Goal: Information Seeking & Learning: Check status

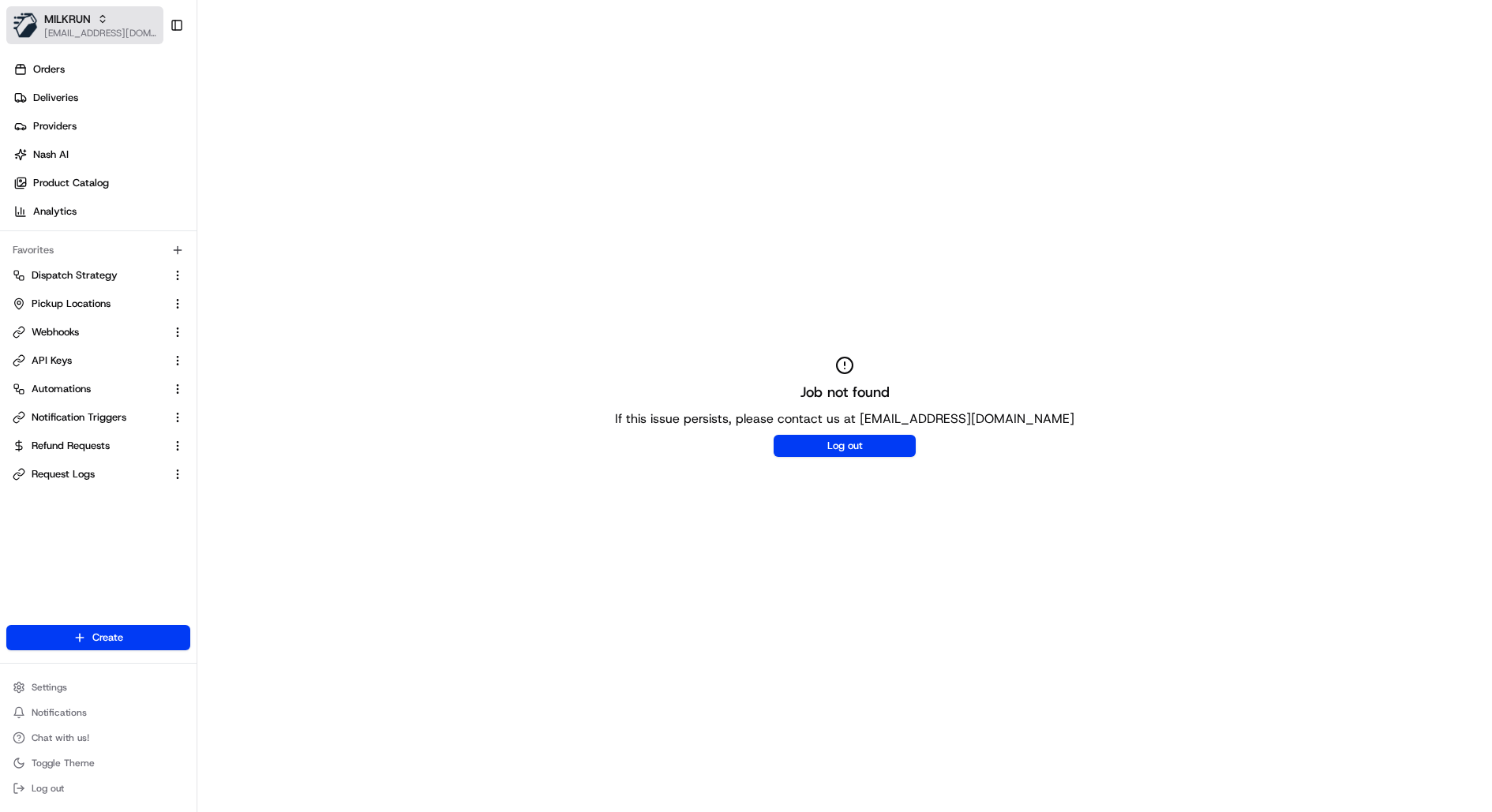
click at [118, 37] on span "[EMAIL_ADDRESS][DOMAIN_NAME]" at bounding box center [100, 33] width 113 height 13
type input "walmart"
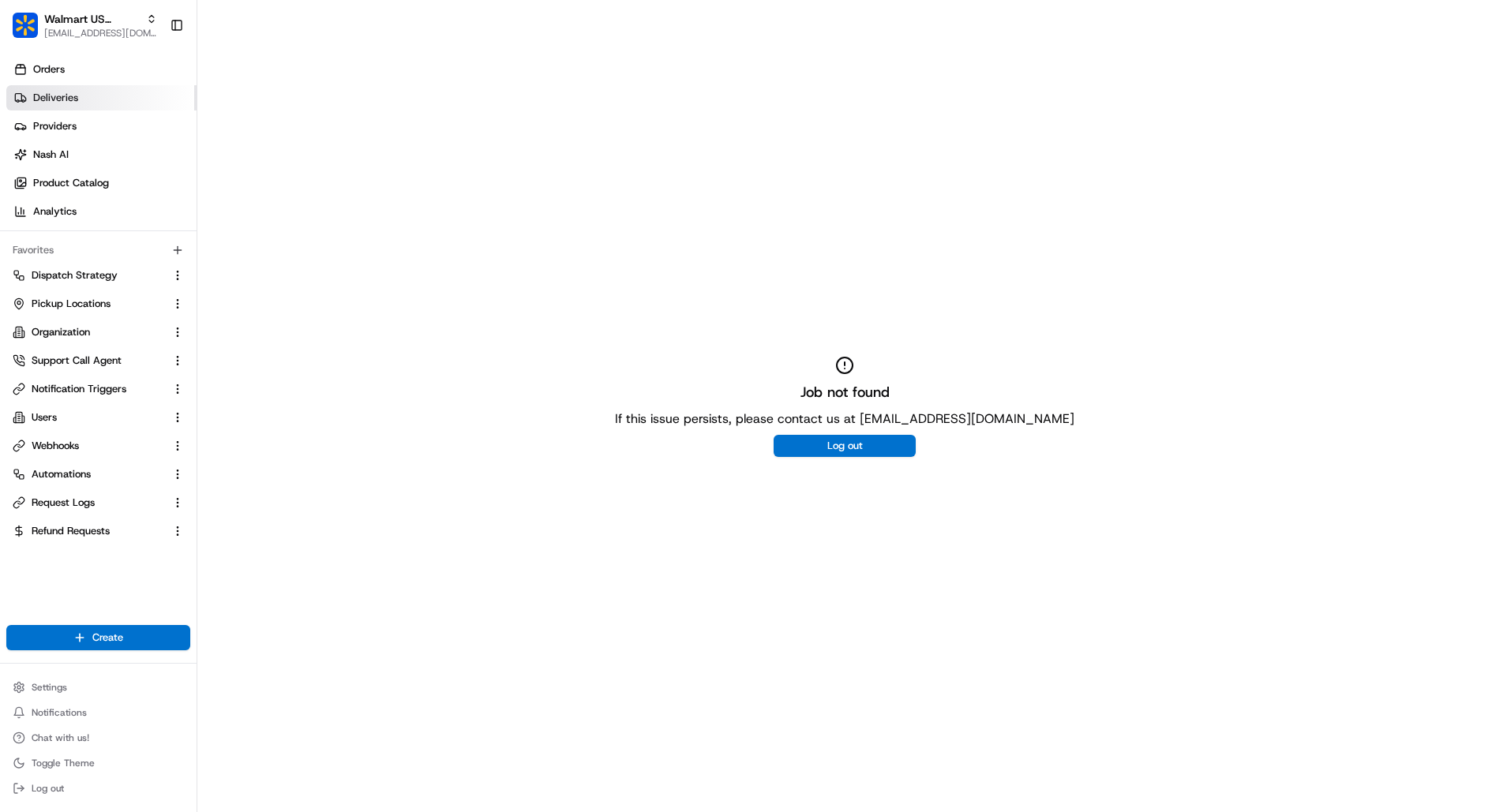
click at [105, 108] on link "Deliveries" at bounding box center [101, 98] width 190 height 25
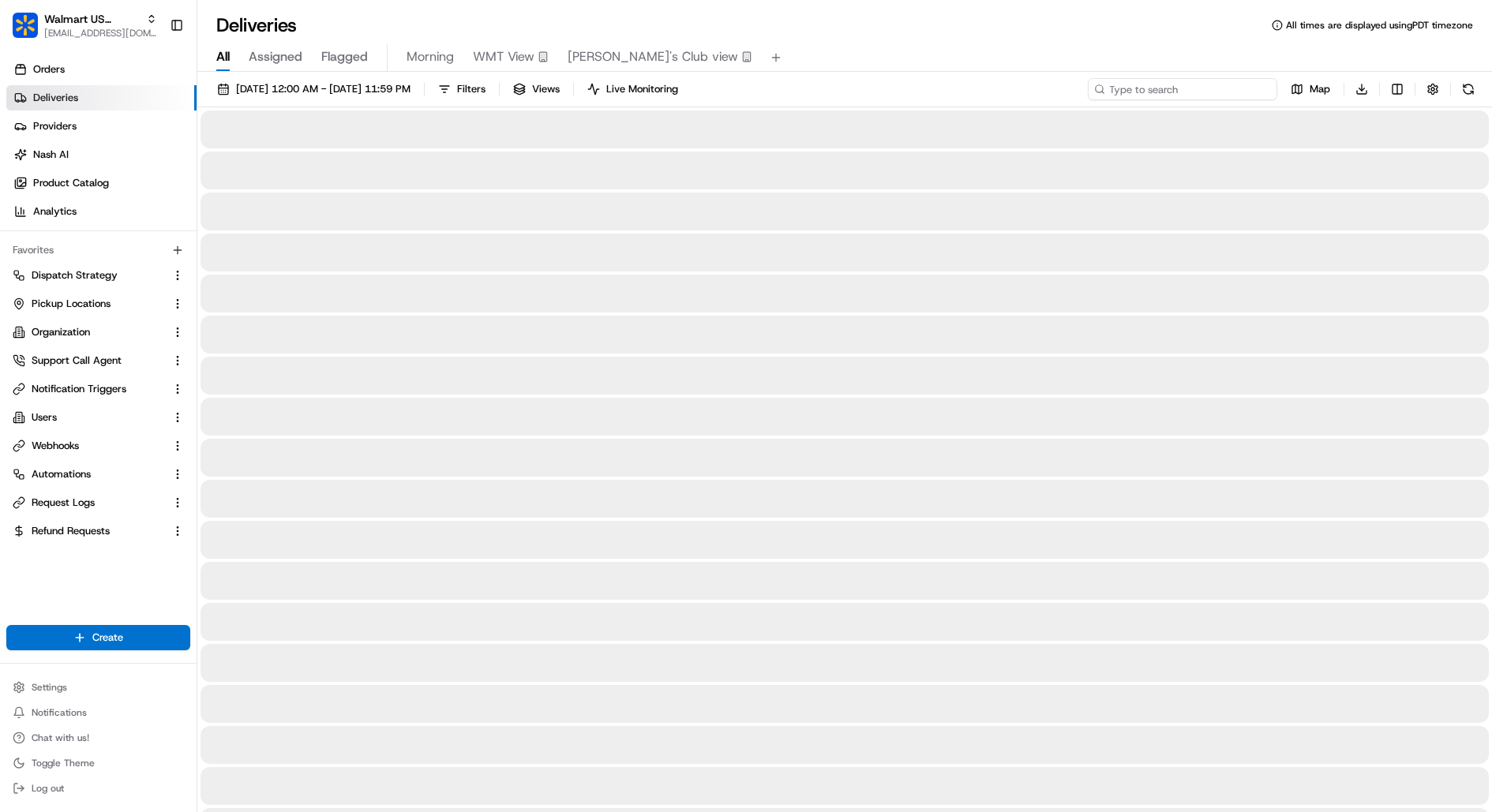
click at [1202, 88] on input at bounding box center [1182, 90] width 190 height 22
paste input "200013399036023"
type input "200013399036023"
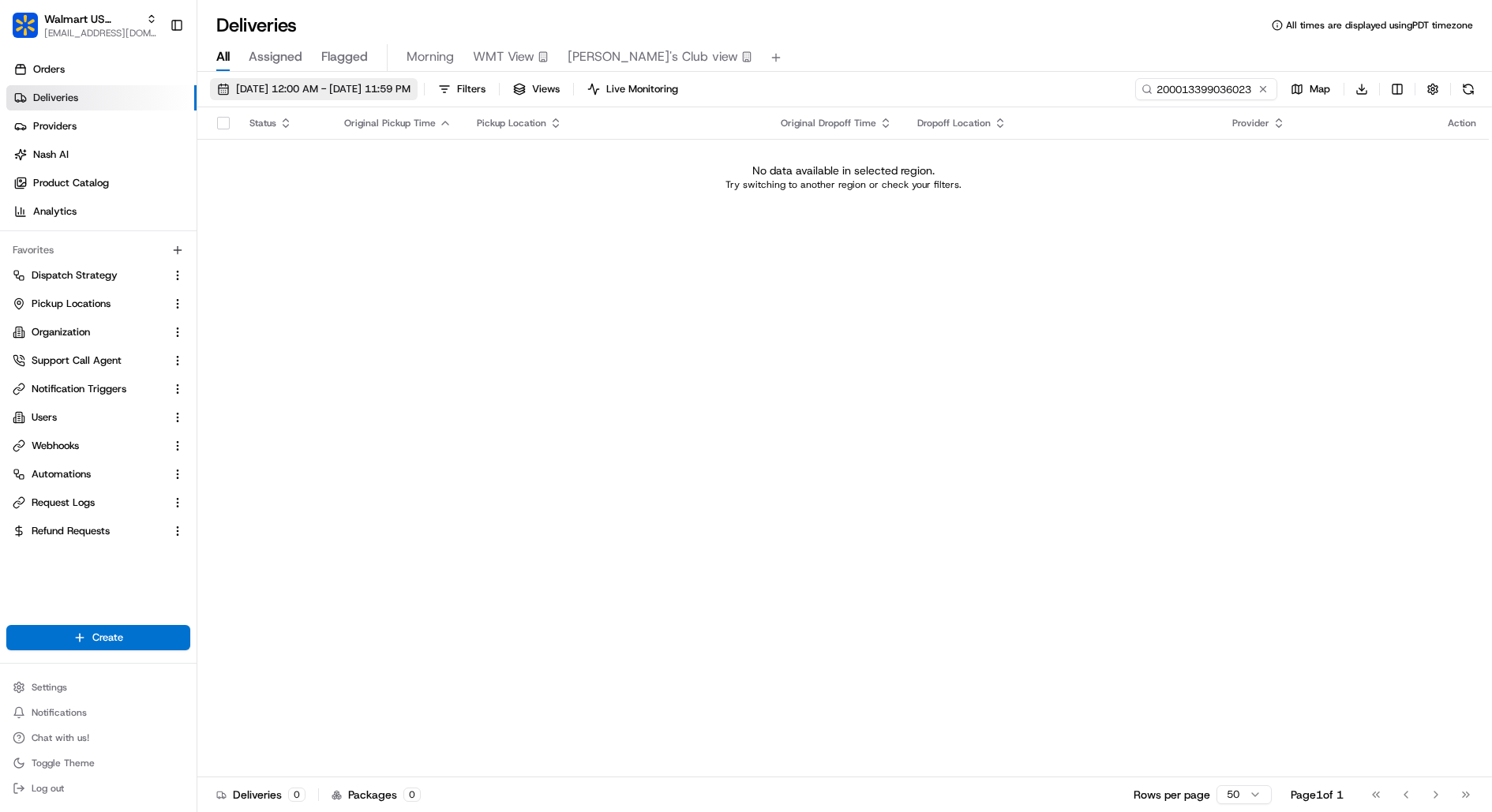
click at [351, 88] on span "08/22/2025 12:00 AM - 08/22/2025 11:59 PM" at bounding box center [324, 89] width 174 height 14
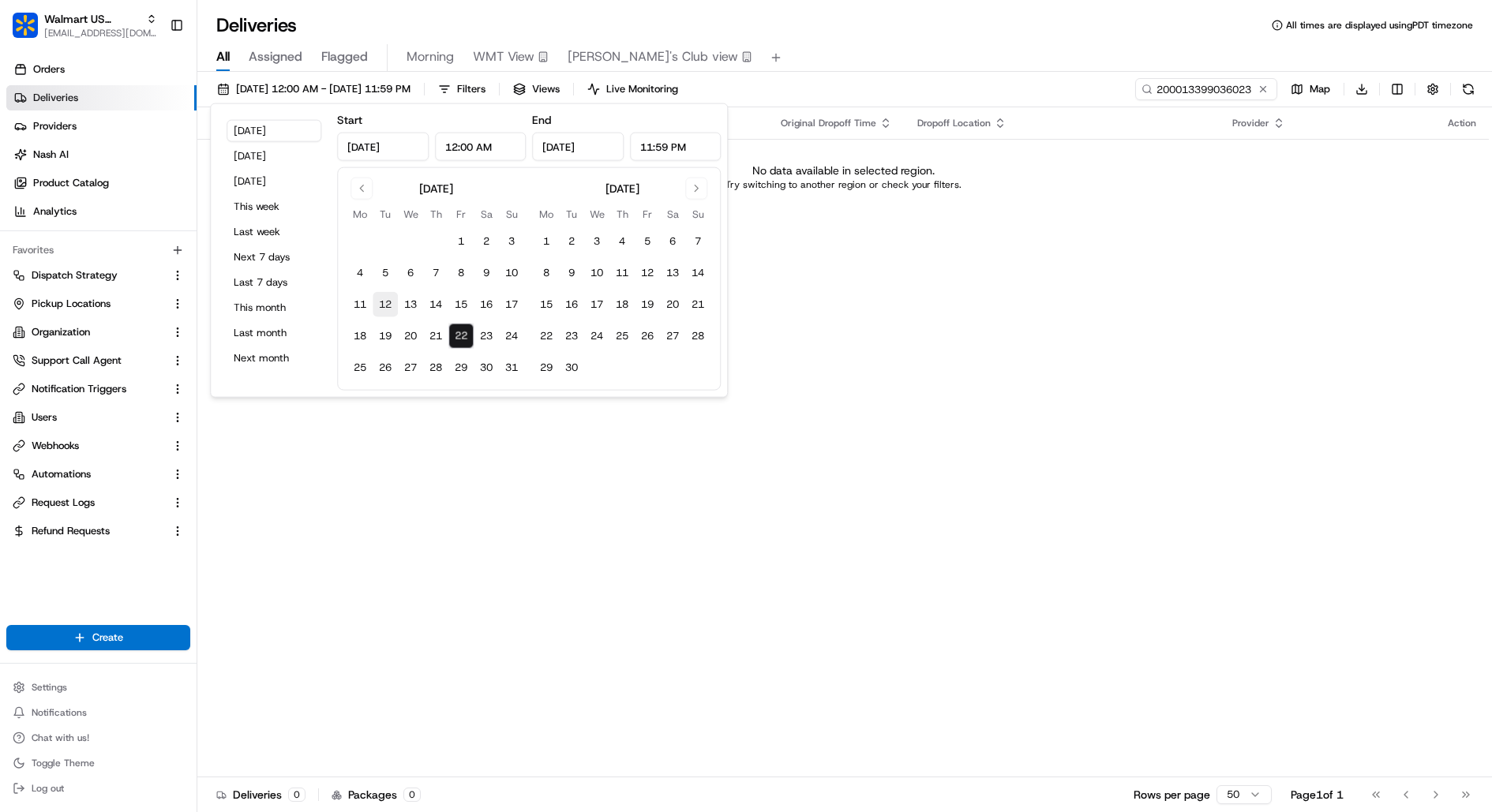
click at [380, 309] on button "12" at bounding box center [385, 304] width 25 height 25
type input "Aug 12, 2025"
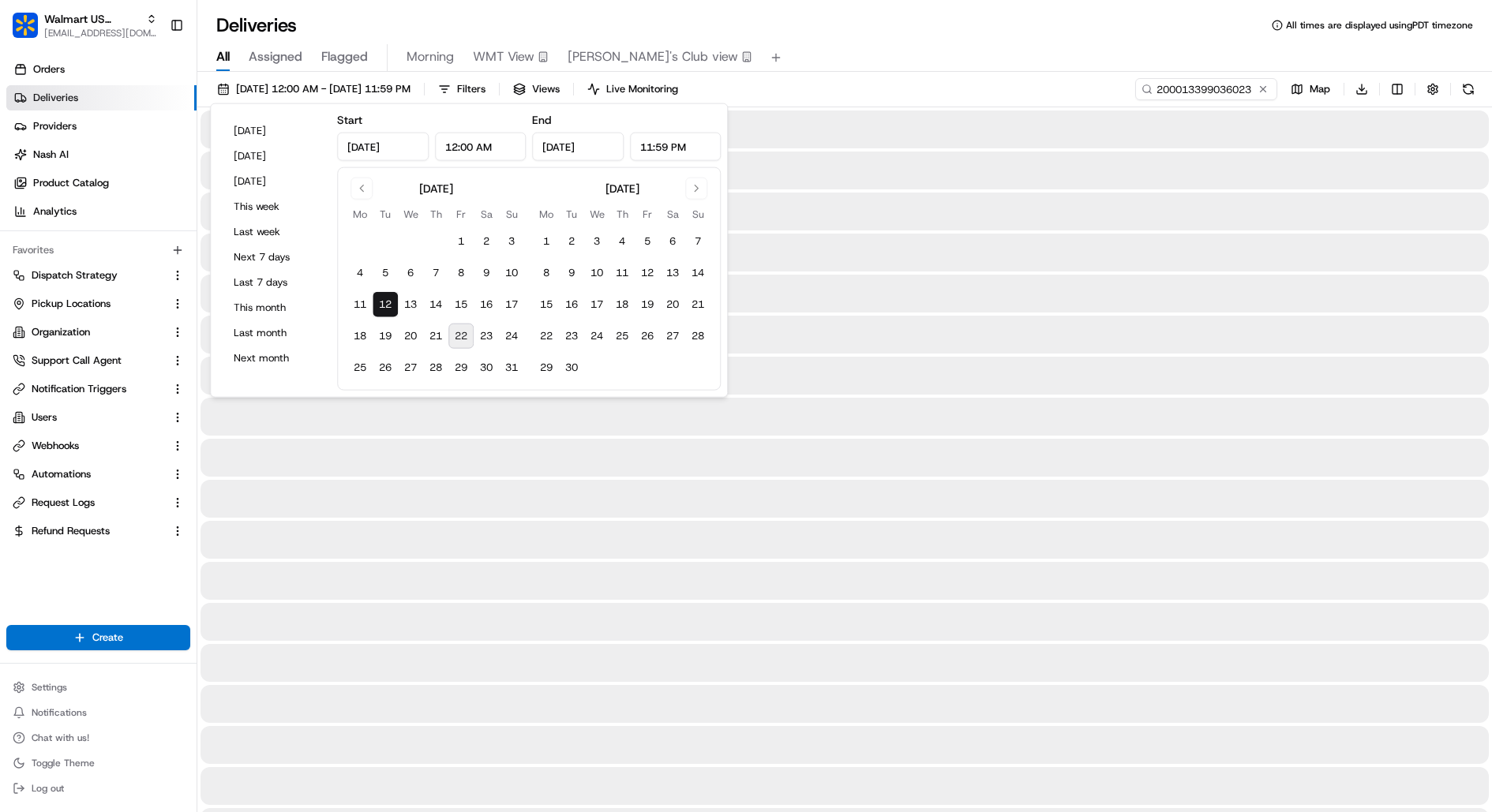
click at [463, 332] on button "22" at bounding box center [461, 336] width 25 height 25
type input "Aug 22, 2025"
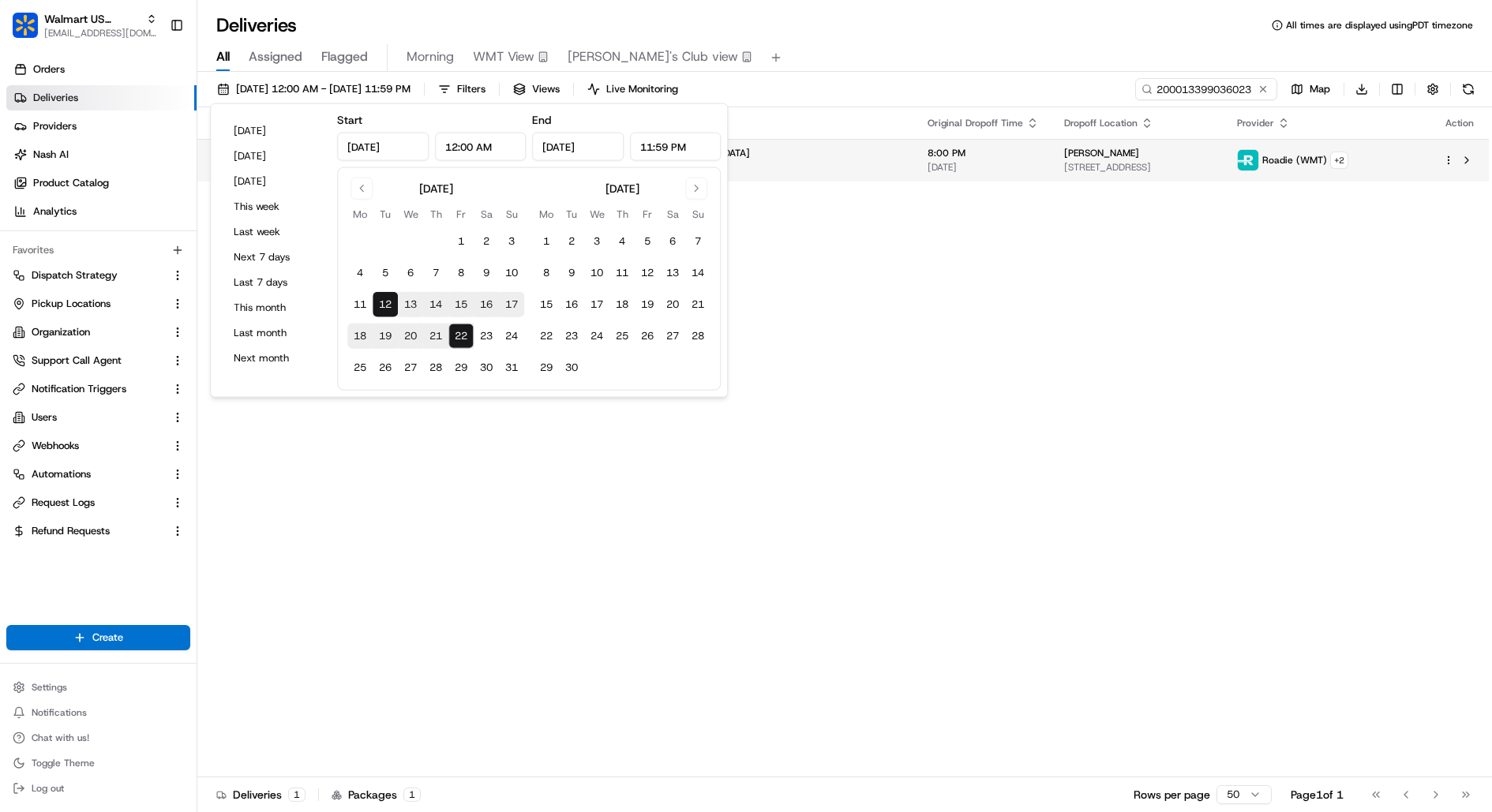
click at [1064, 148] on div "John Furner" at bounding box center [1137, 153] width 148 height 13
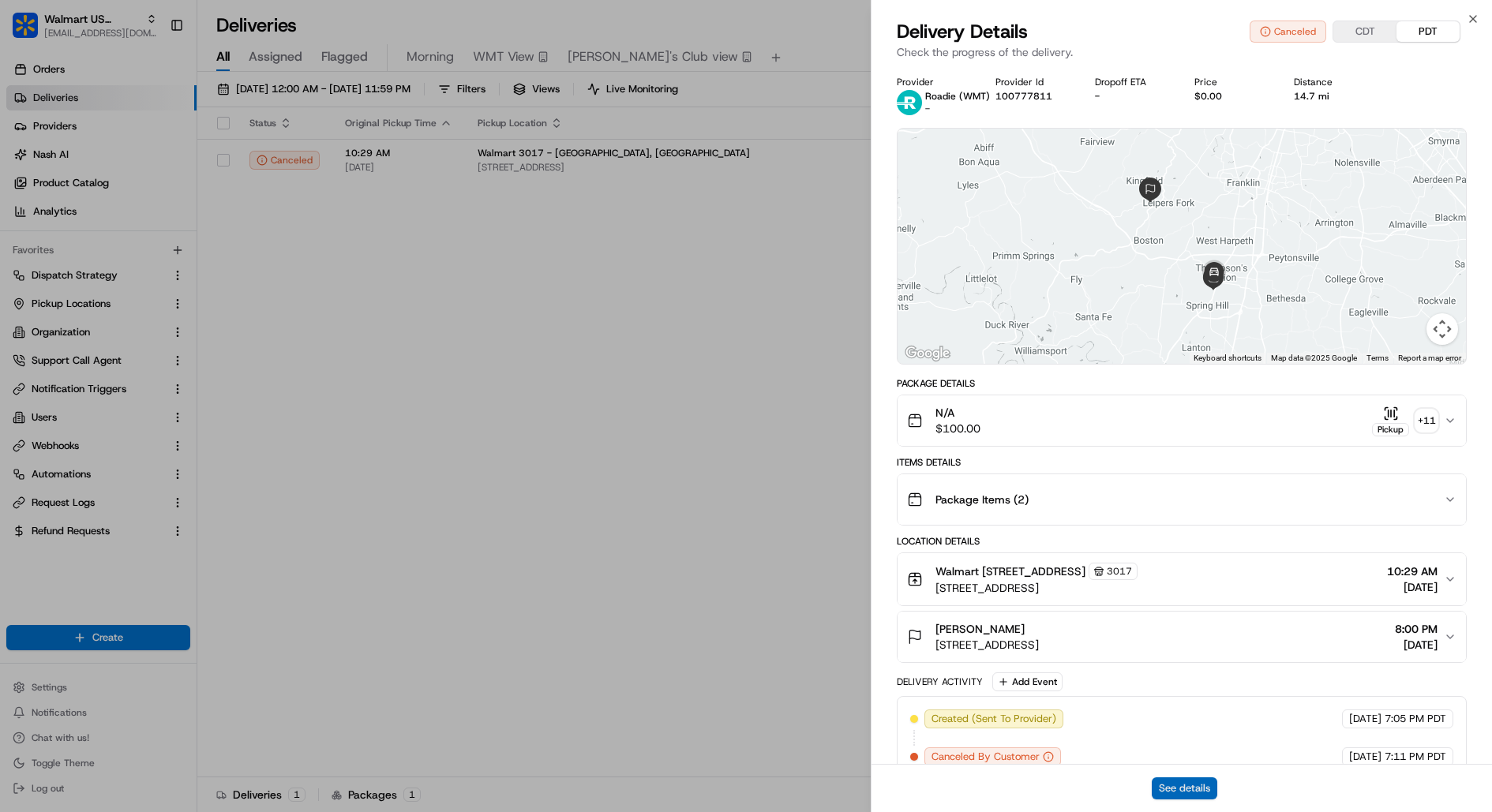
click at [1202, 785] on button "See details" at bounding box center [1185, 789] width 66 height 22
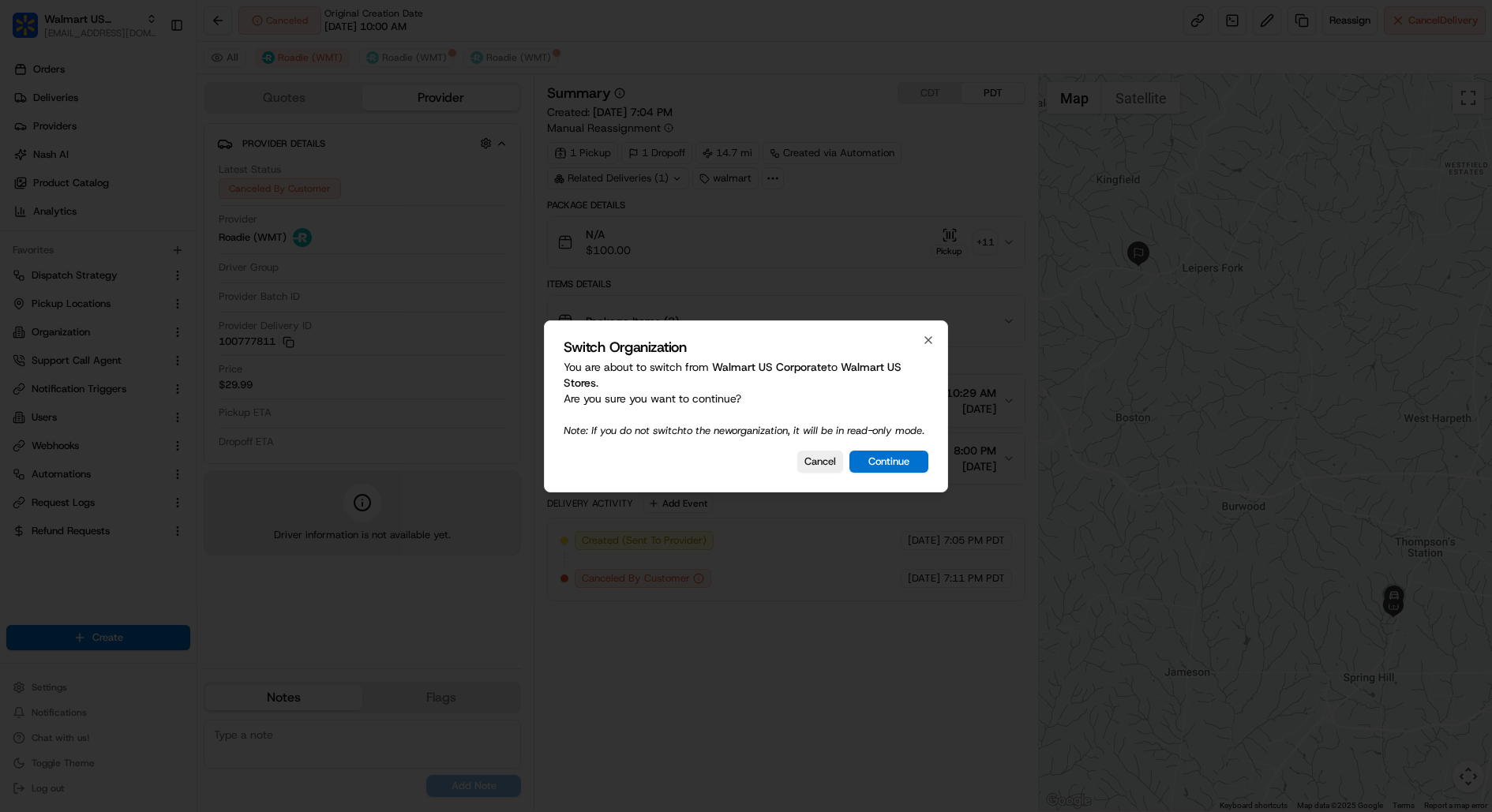
click at [916, 438] on p "You are about to switch from Walmart US Corporate to Walmart US Stores . Are yo…" at bounding box center [746, 398] width 365 height 79
click at [915, 454] on div "Switch Organization You are about to switch from Walmart US Corporate to Walmar…" at bounding box center [746, 406] width 404 height 172
click at [914, 463] on button "Continue" at bounding box center [888, 462] width 79 height 22
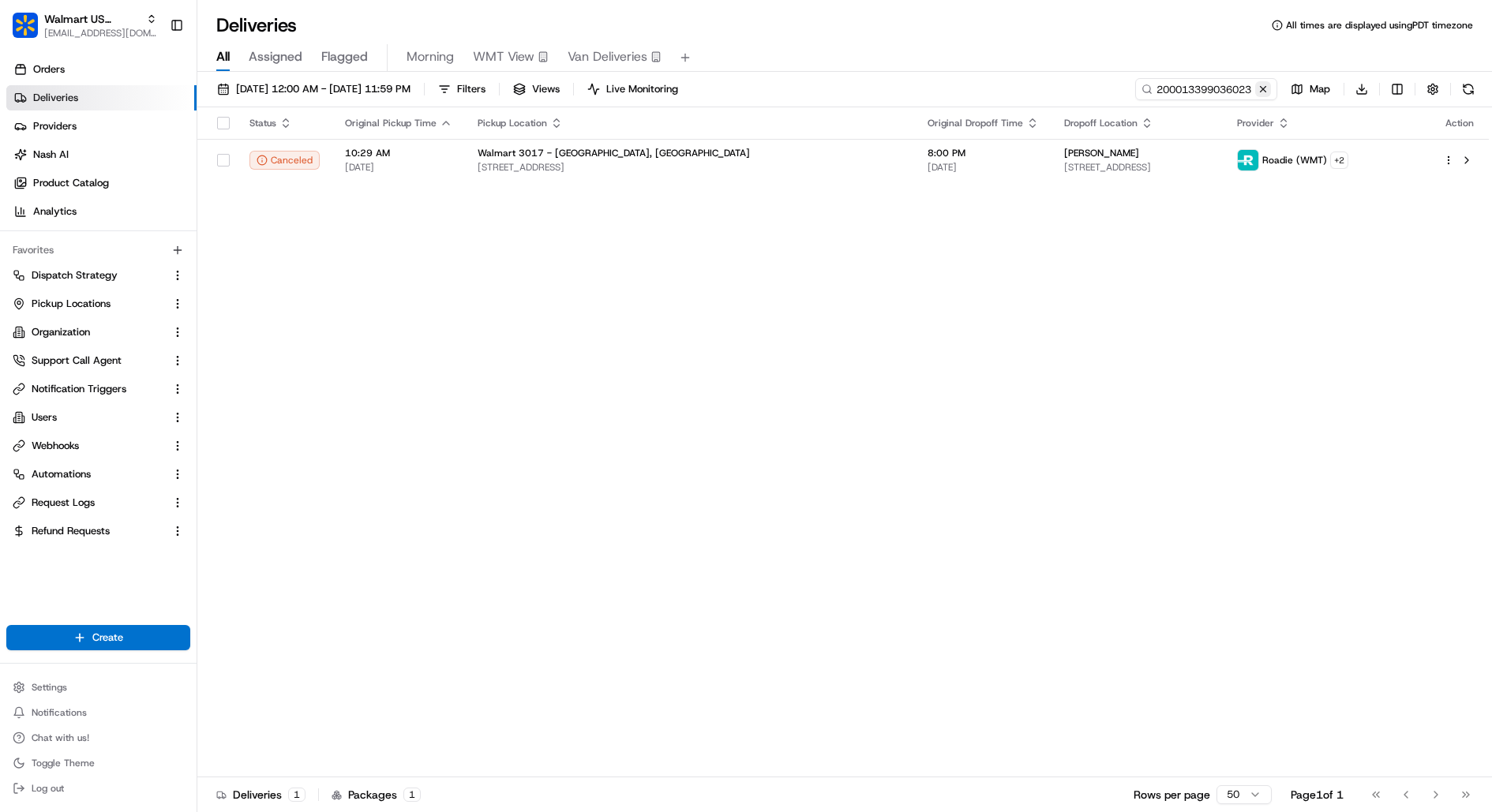
click at [1262, 90] on button at bounding box center [1262, 89] width 16 height 16
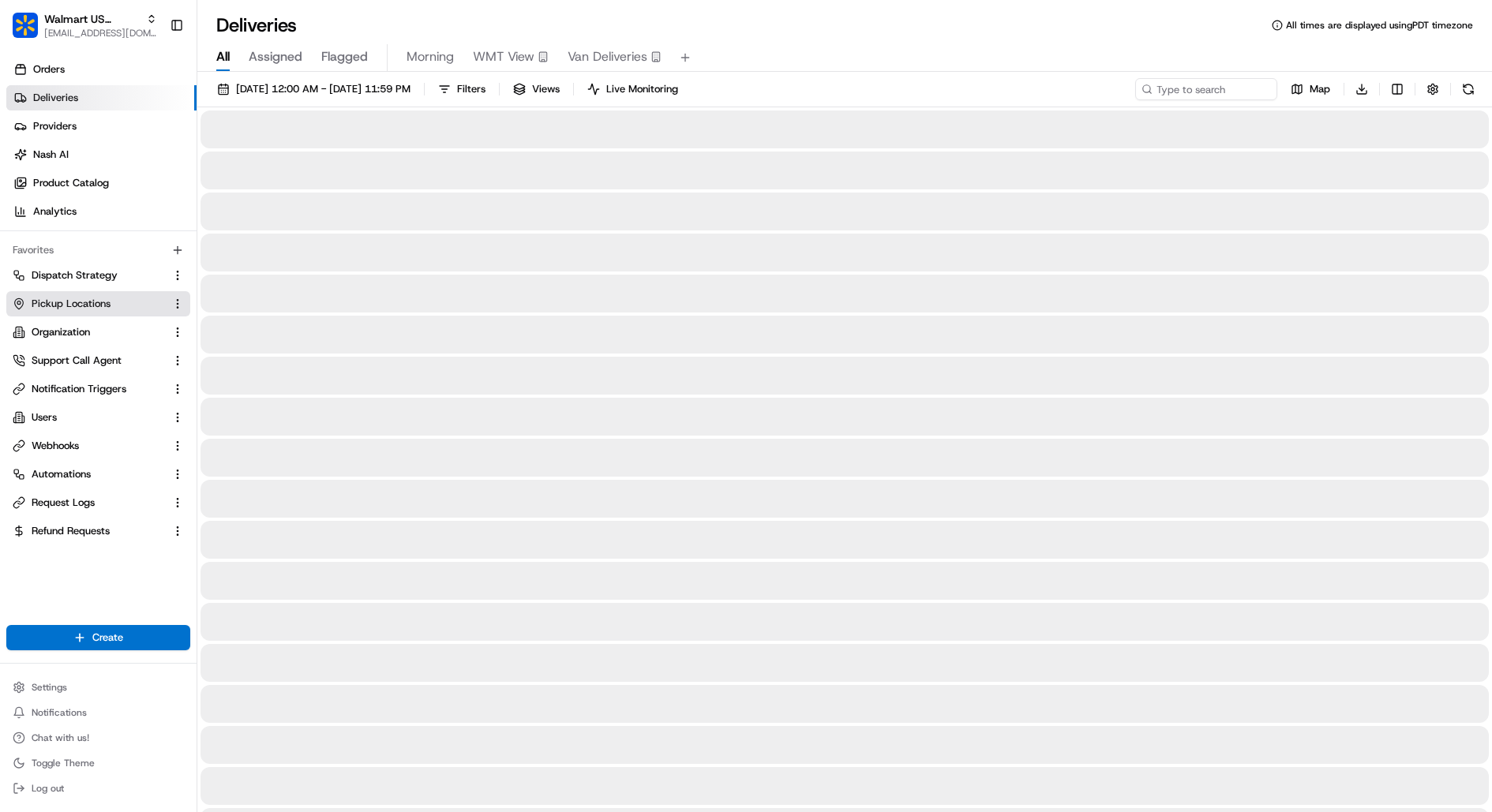
click at [104, 305] on span "Pickup Locations" at bounding box center [71, 304] width 79 height 14
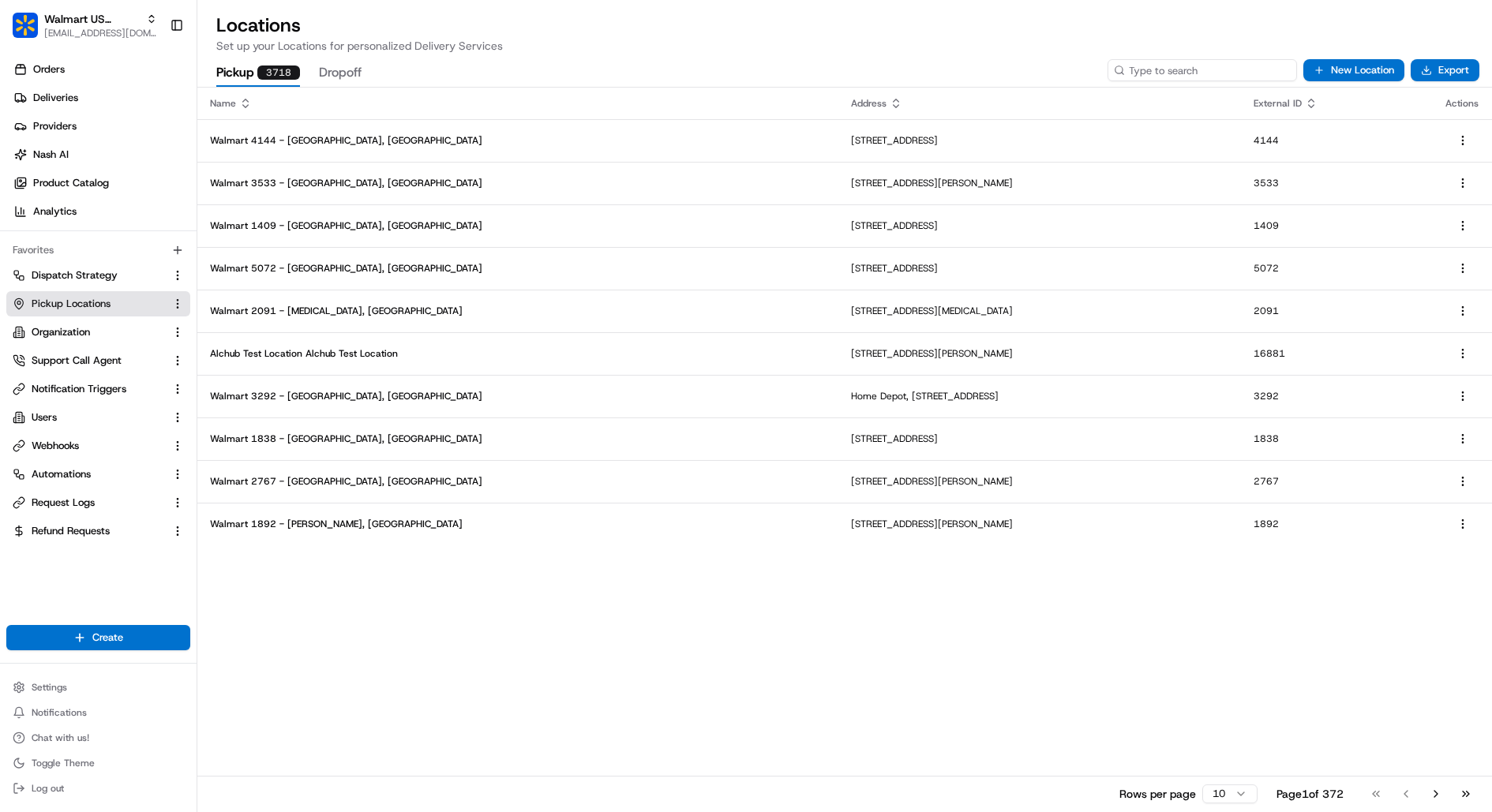
click at [1199, 72] on input at bounding box center [1202, 71] width 190 height 22
type input "5390"
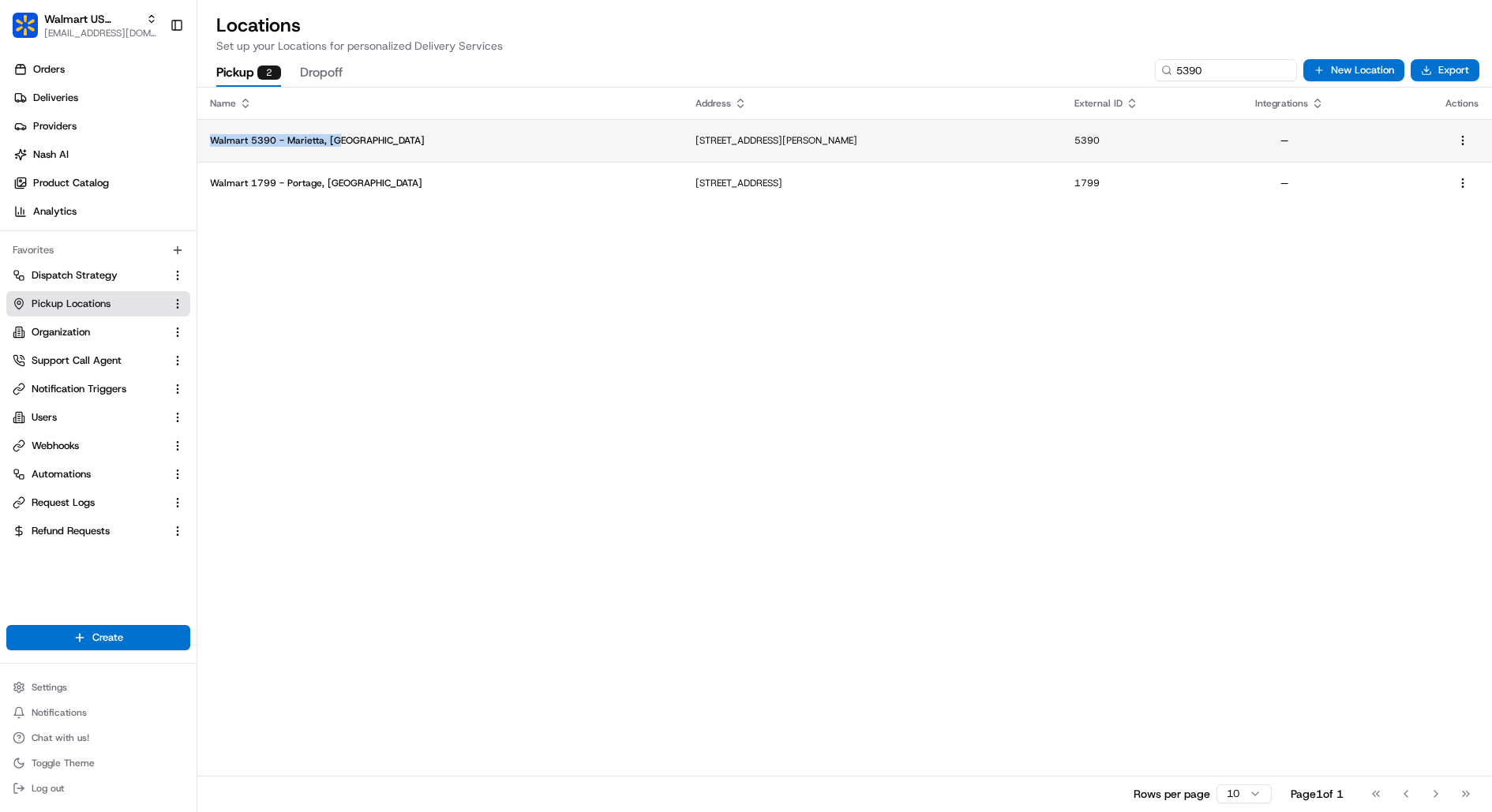
drag, startPoint x: 378, startPoint y: 142, endPoint x: 208, endPoint y: 142, distance: 170.0
click at [208, 142] on td "Walmart 5390 - Marietta, GA" at bounding box center [440, 140] width 486 height 42
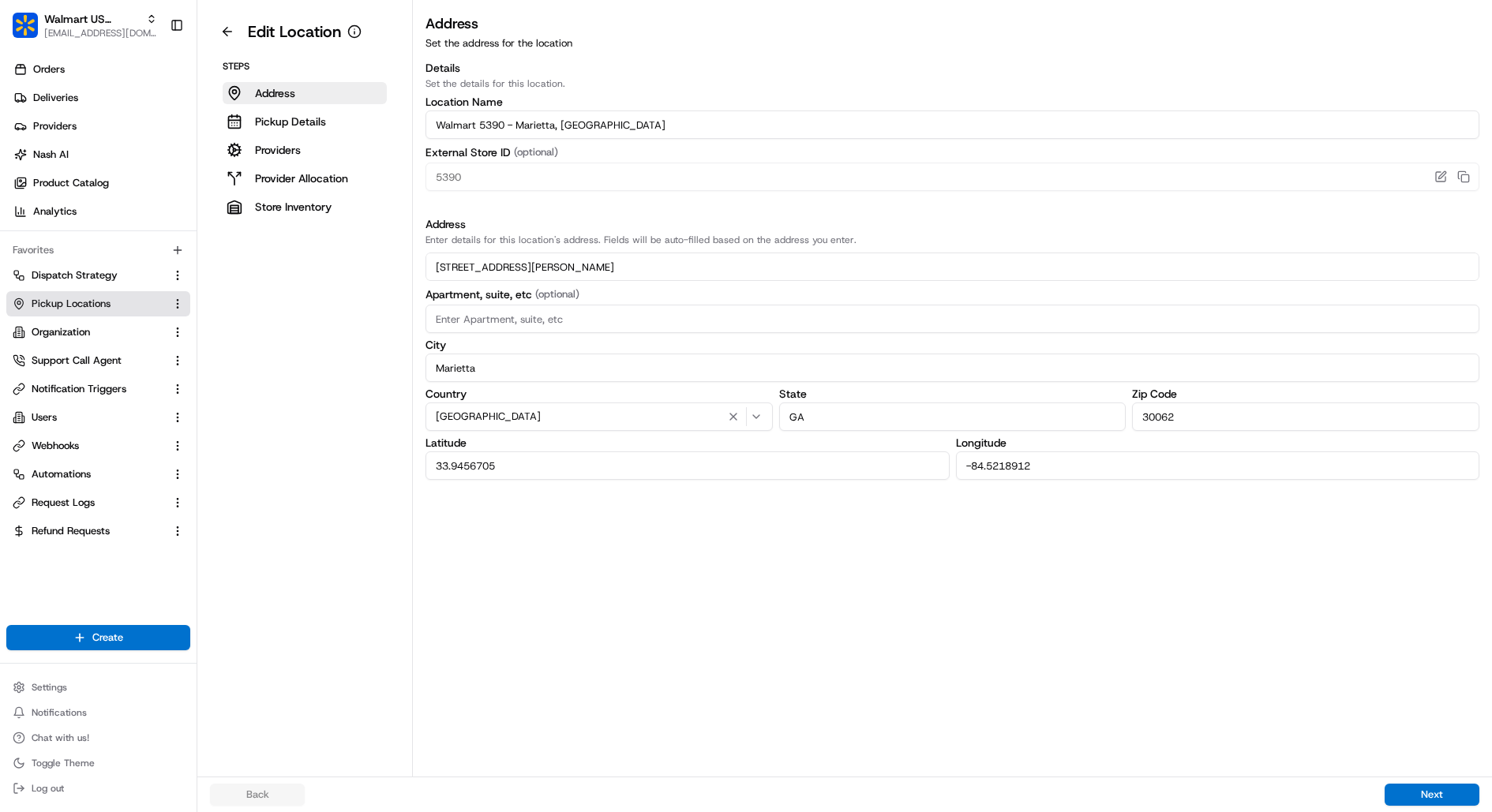
click at [532, 124] on input "Walmart 5390 - Marietta, GA" at bounding box center [952, 124] width 1054 height 28
click at [87, 96] on link "Deliveries" at bounding box center [101, 98] width 190 height 25
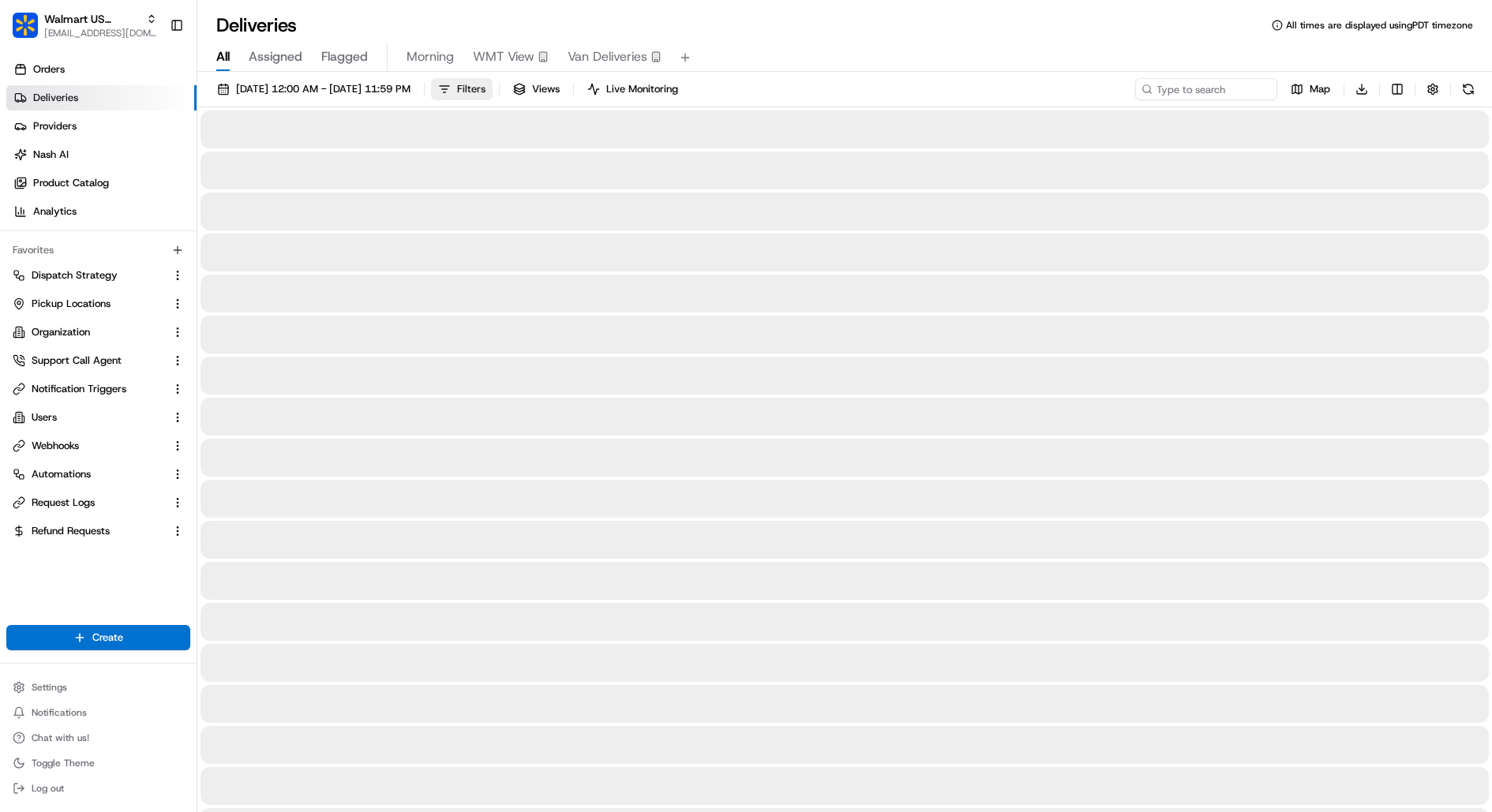
click at [486, 90] on span "Filters" at bounding box center [471, 89] width 28 height 14
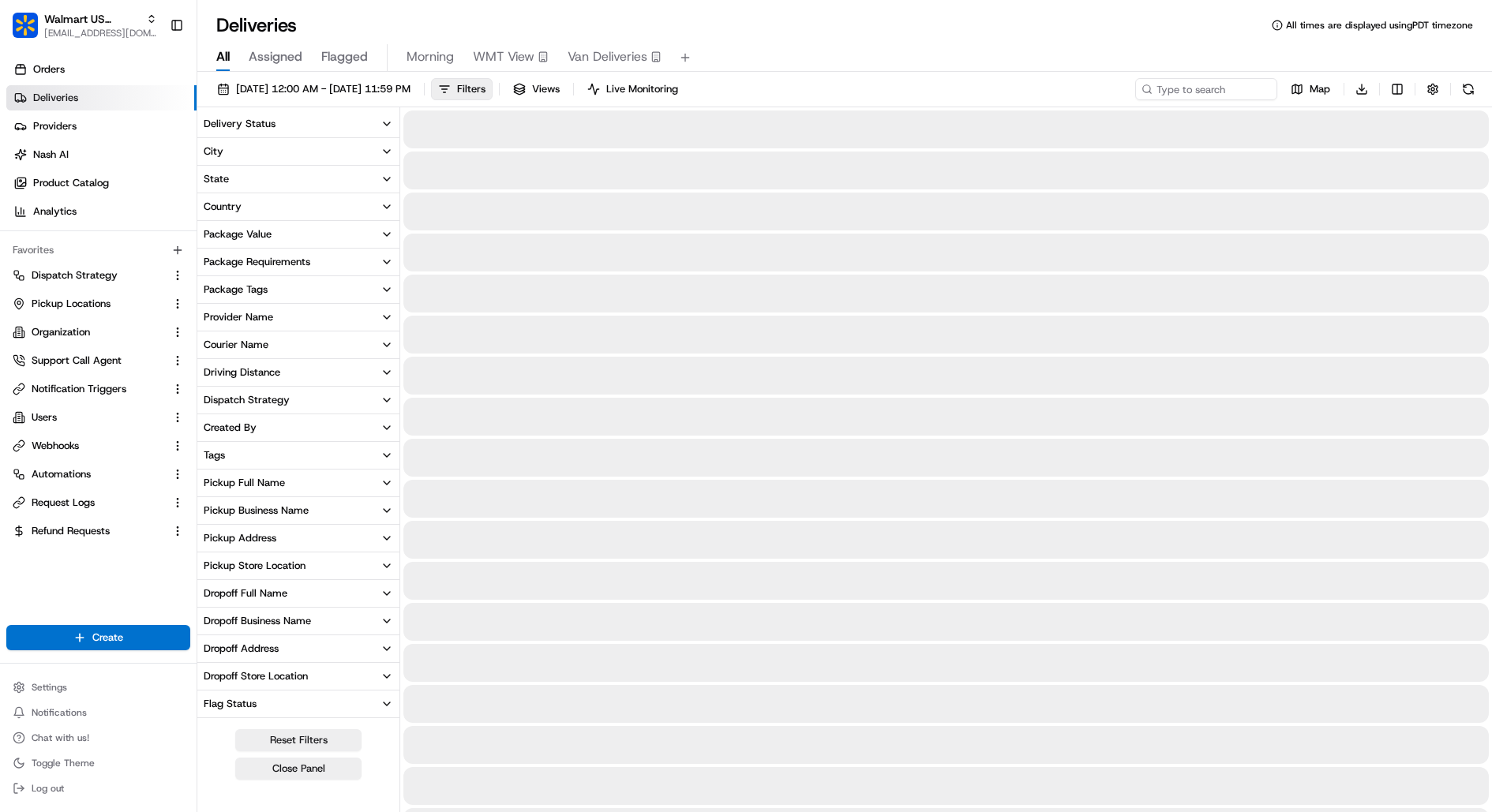
scroll to position [104, 0]
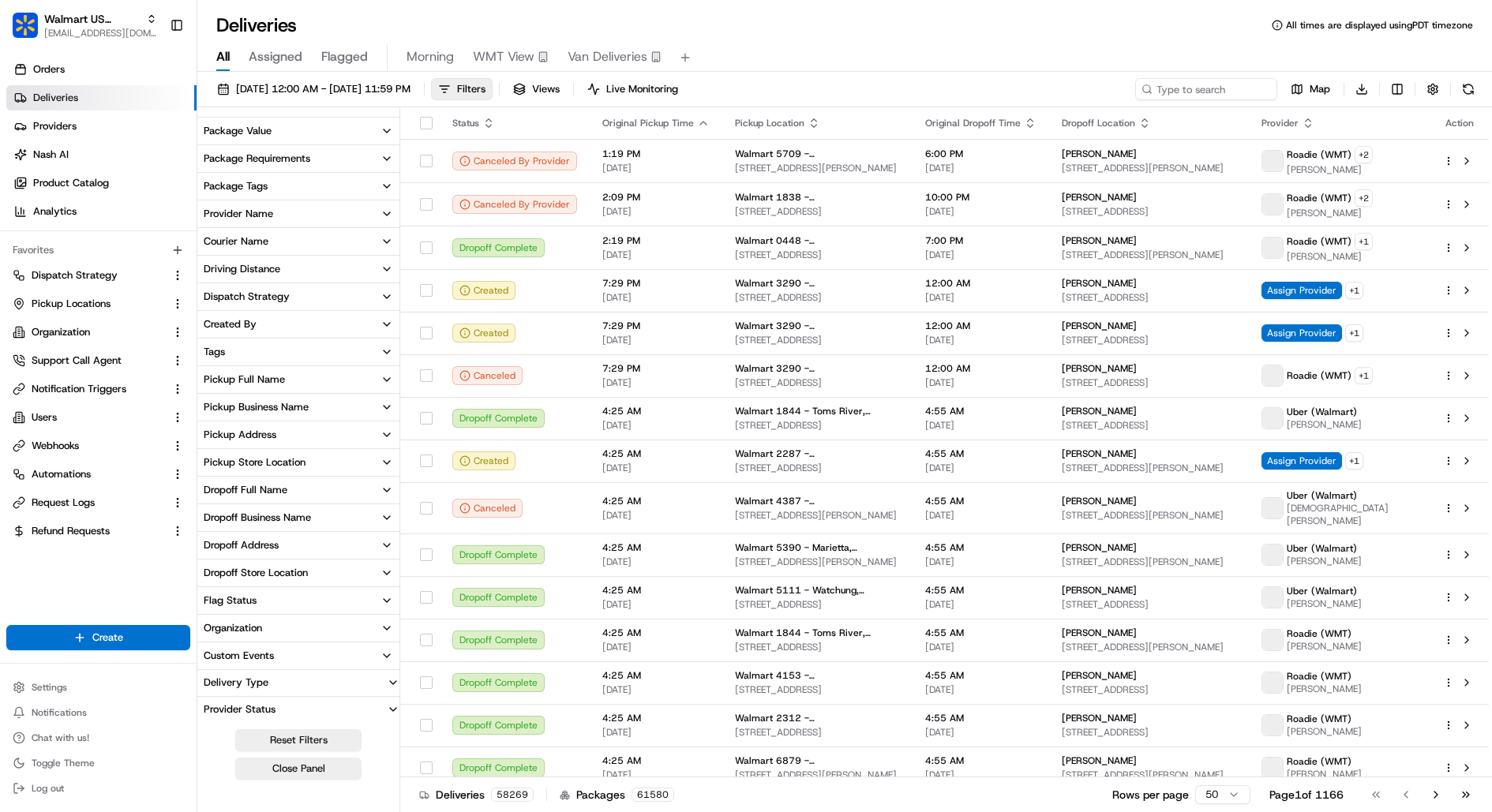
click at [306, 463] on button "Pickup Store Location" at bounding box center [299, 462] width 202 height 27
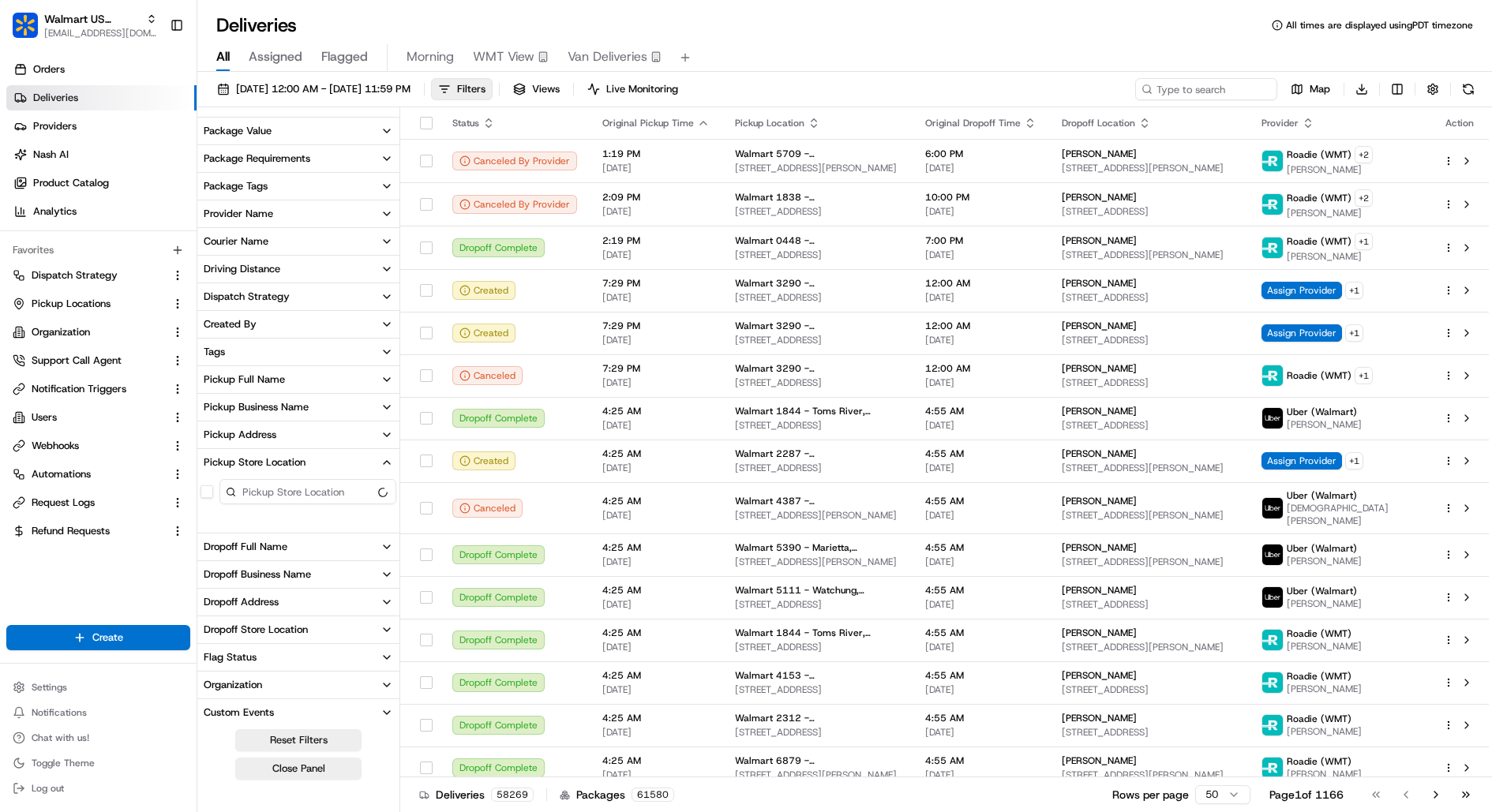
click at [305, 486] on input at bounding box center [307, 491] width 177 height 25
paste input "Walmart 5390 - Marietta, GA"
type input "Walmart 5390 - Marietta, GA"
click at [209, 521] on button "Walmart 5390 - Marietta, GA" at bounding box center [206, 519] width 13 height 13
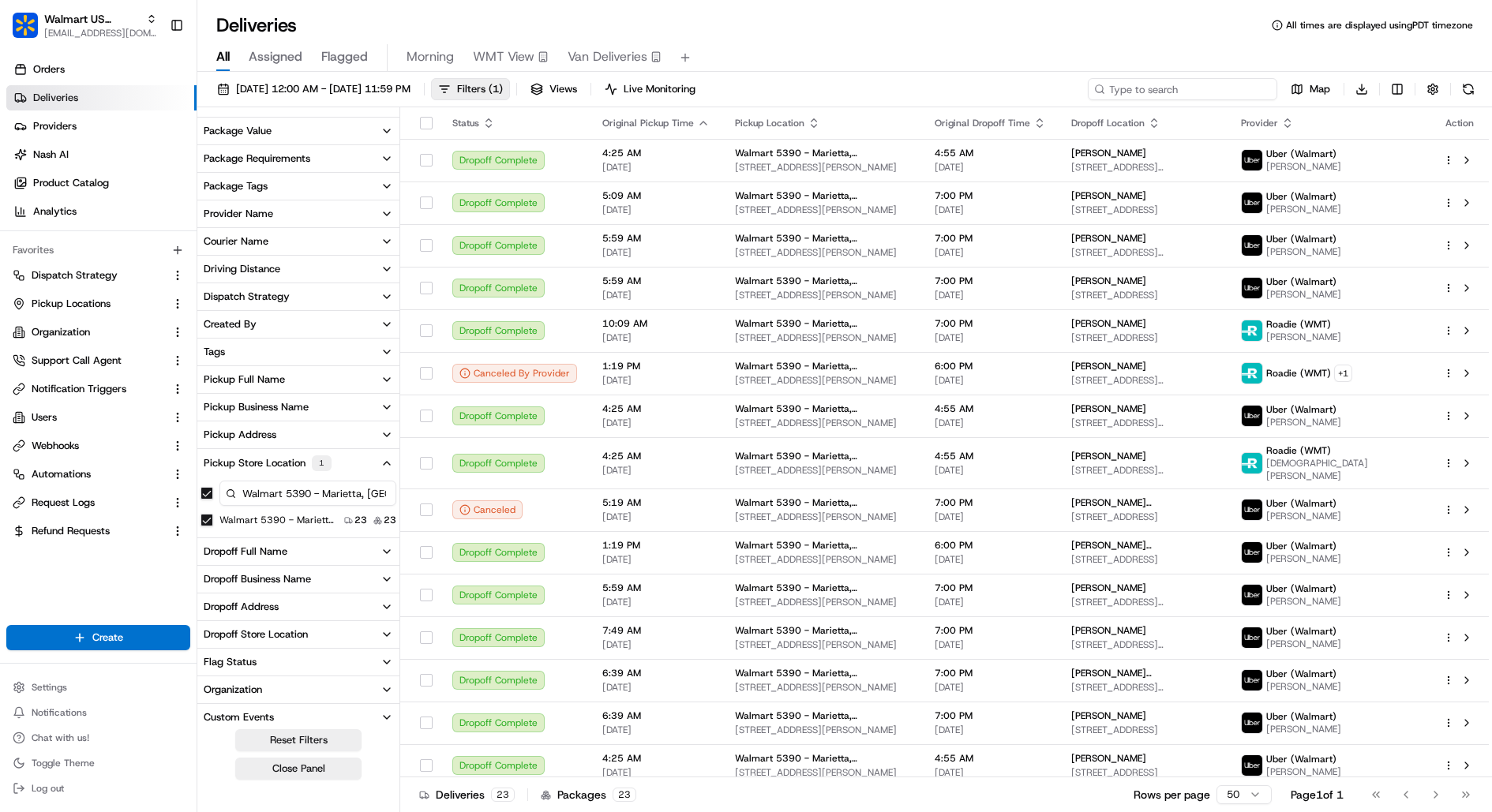
click at [1218, 98] on input at bounding box center [1182, 90] width 190 height 22
paste input "200013386720717"
type input "200013386720717"
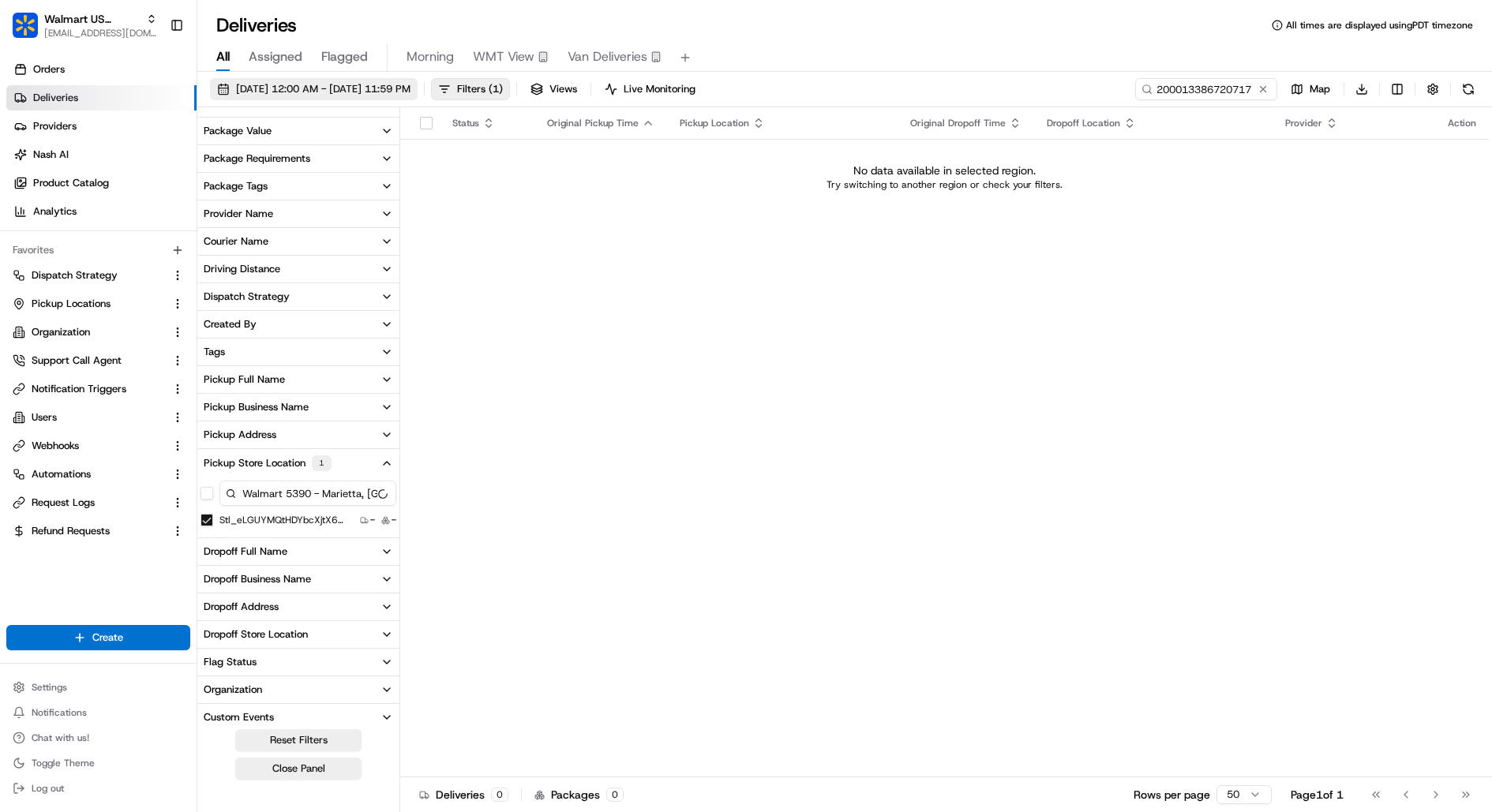
click at [418, 97] on button "08/12/2025 12:00 AM - 08/22/2025 11:59 PM" at bounding box center [313, 90] width 208 height 22
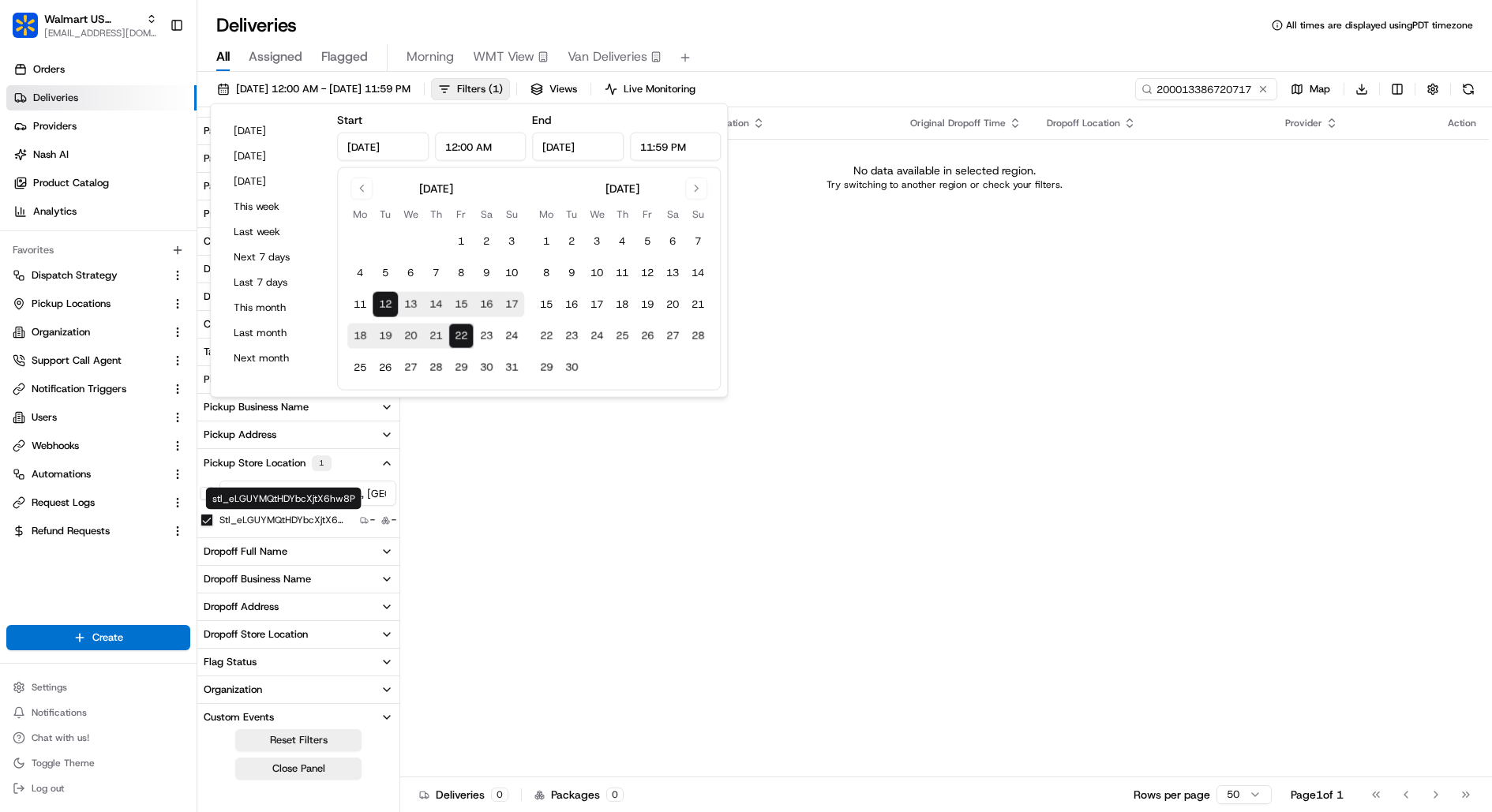
click at [205, 523] on button "stl_eLGUYMQtHDYbcXjtX6hw8P" at bounding box center [206, 519] width 13 height 13
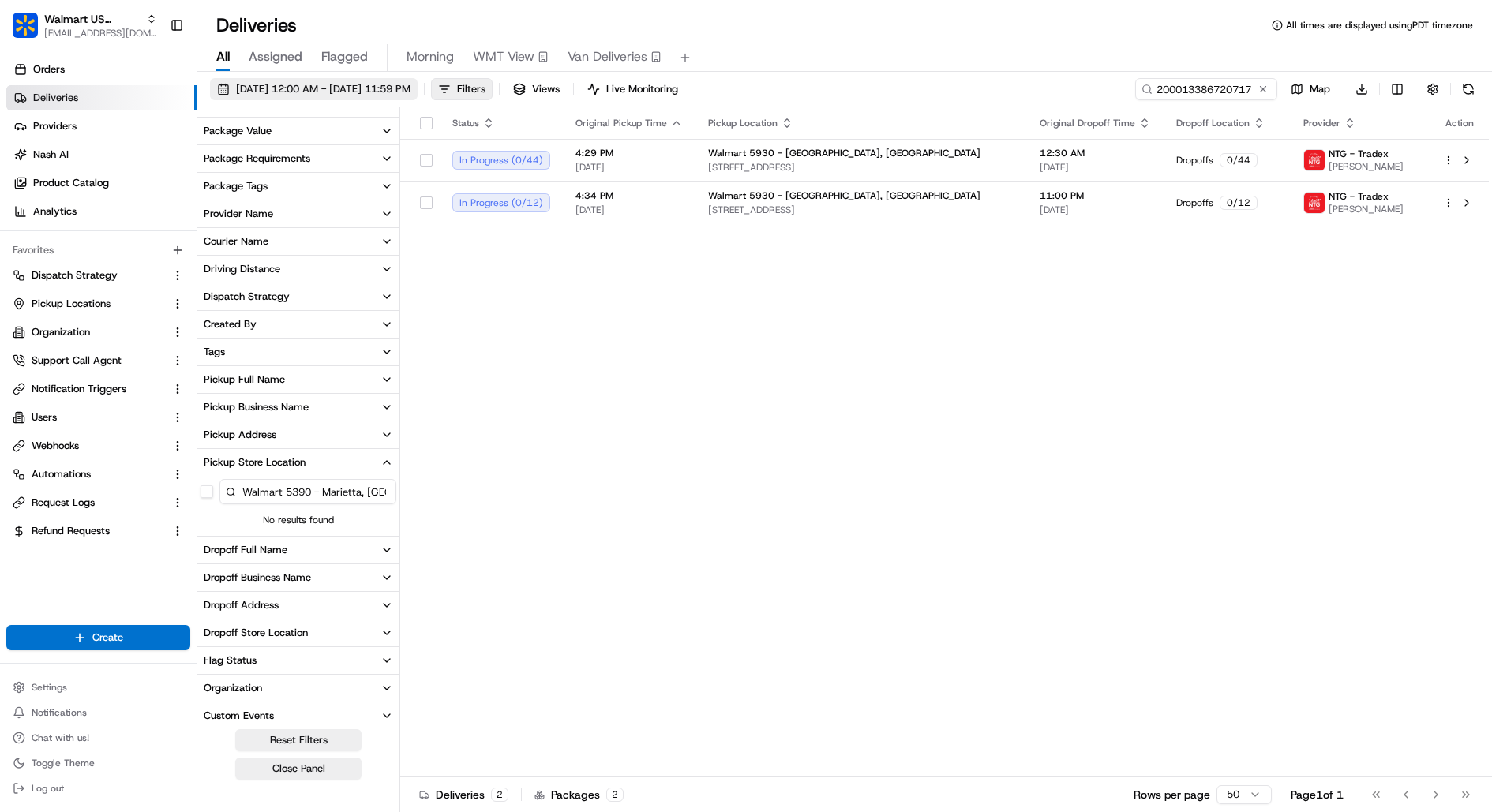
click at [366, 87] on span "08/12/2025 12:00 AM - 08/22/2025 11:59 PM" at bounding box center [324, 89] width 174 height 14
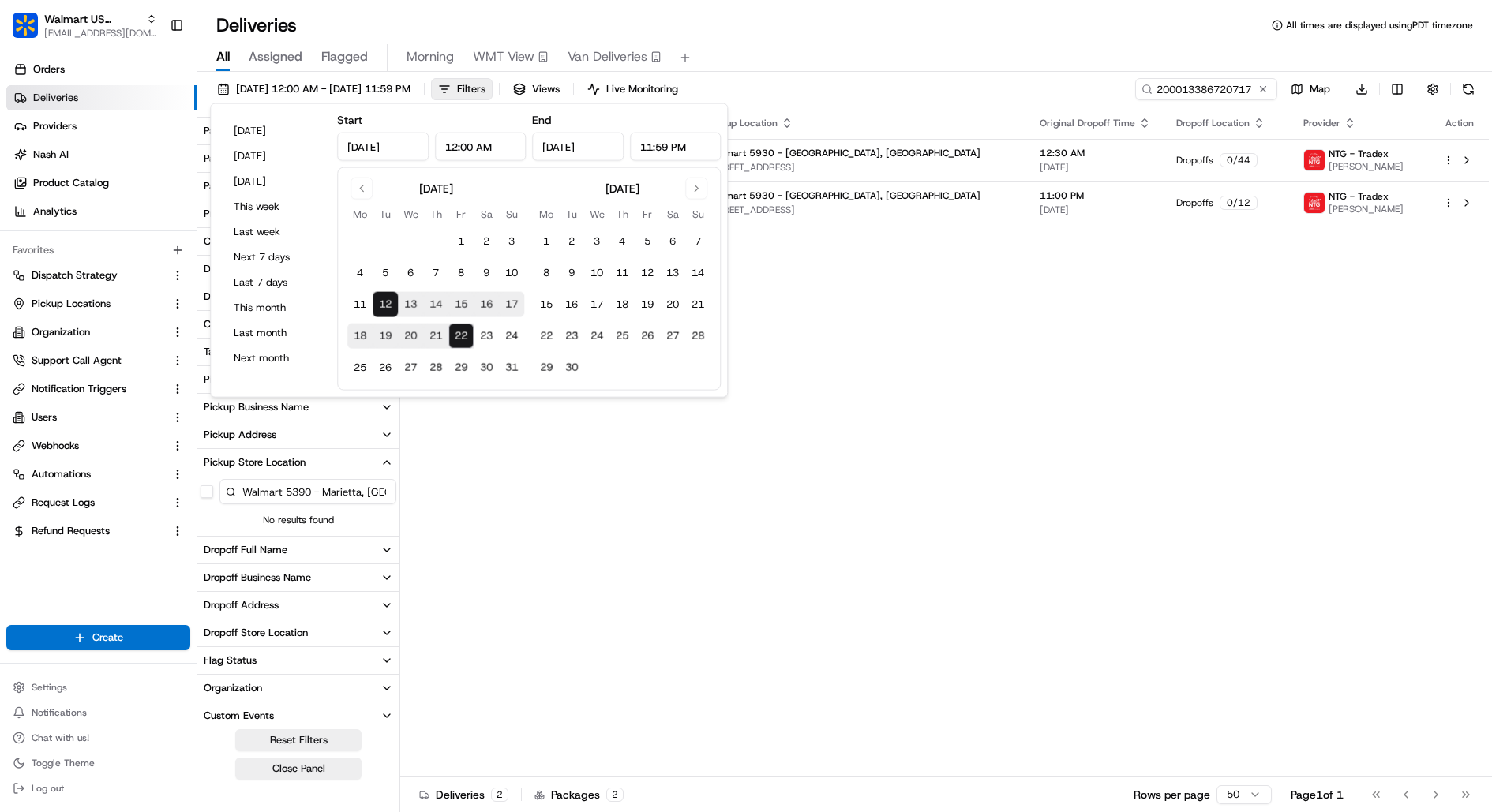
click at [864, 354] on div "Status Original Pickup Time Pickup Location Original Dropoff Time Dropoff Locat…" at bounding box center [944, 442] width 1088 height 670
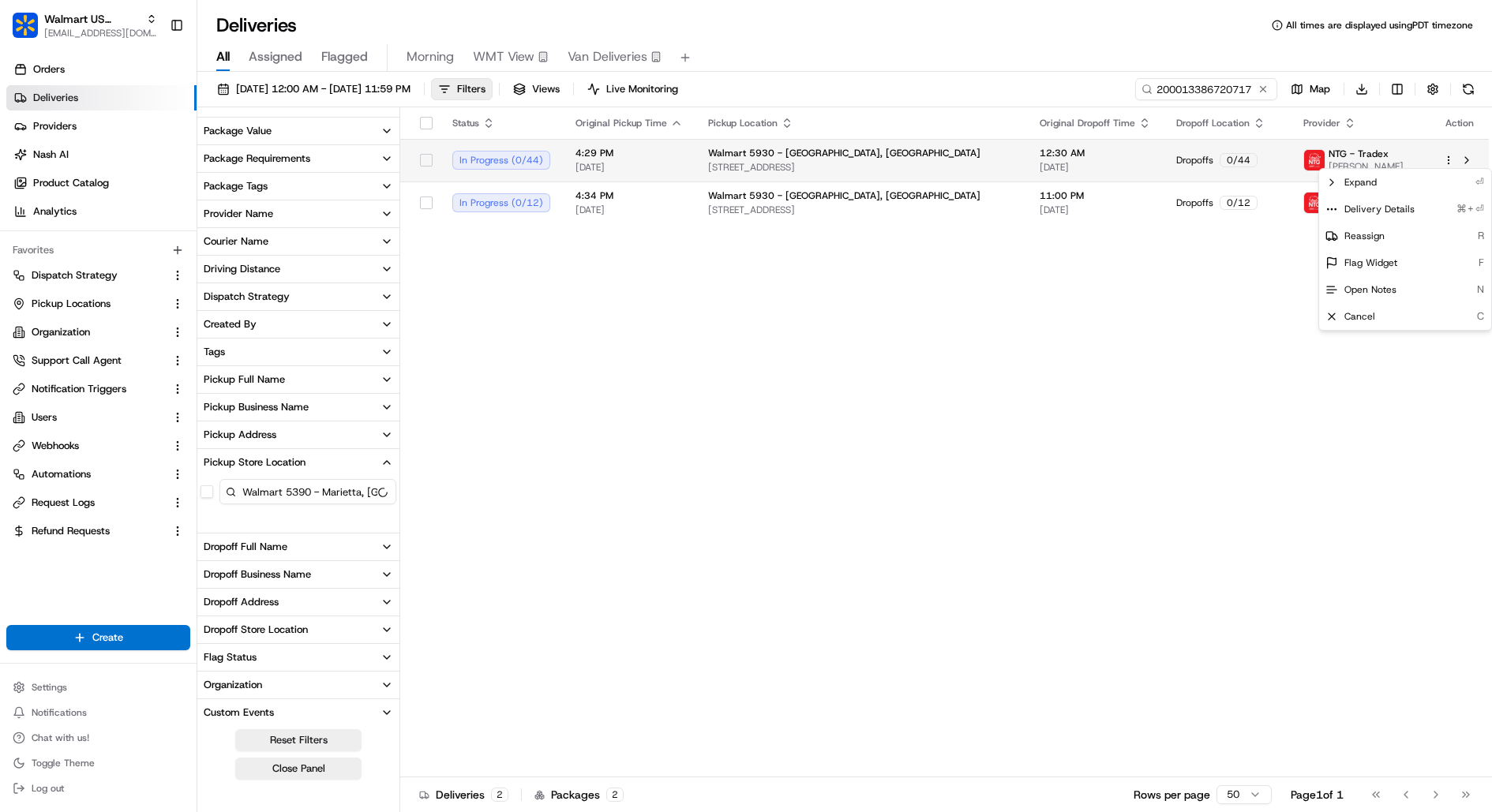
click at [1449, 160] on html "Walmart US Stores kareem@usenash.com Toggle Sidebar Orders Deliveries Providers…" at bounding box center [746, 406] width 1492 height 812
click at [1409, 207] on span "Delivery Details" at bounding box center [1379, 209] width 70 height 13
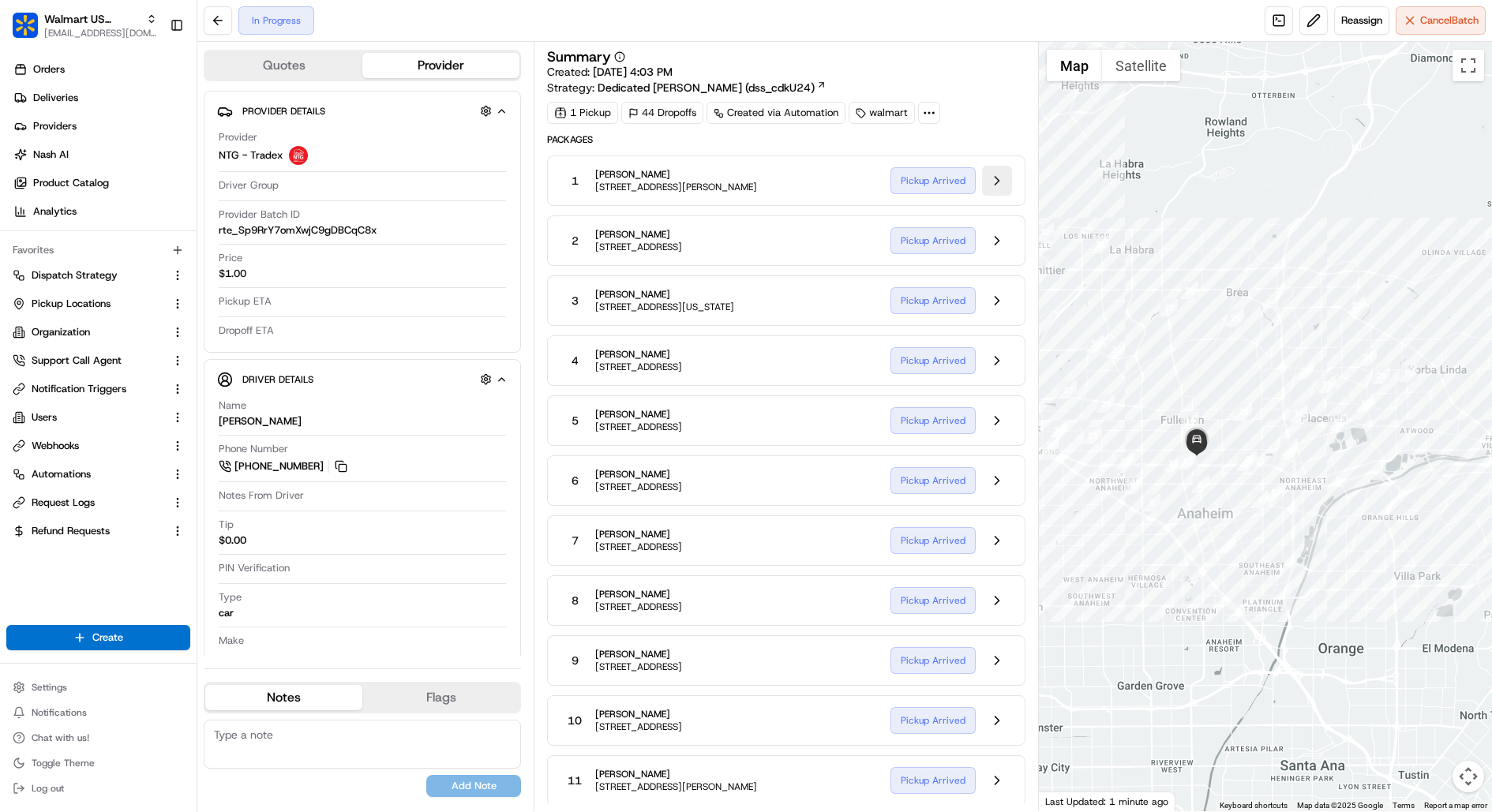
click at [994, 189] on button at bounding box center [997, 180] width 30 height 30
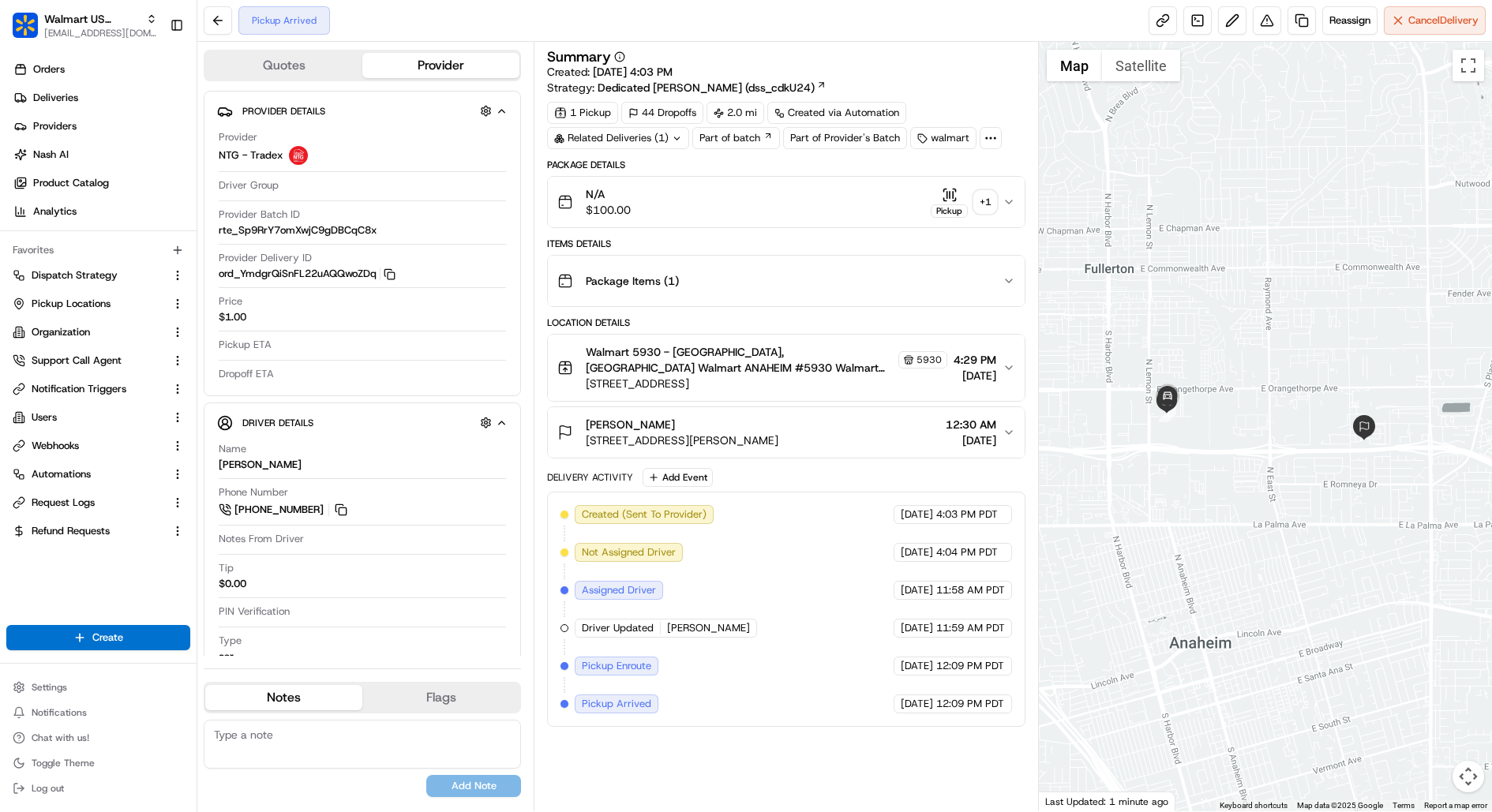
click at [869, 206] on div "N/A $100.00 Pickup + 1" at bounding box center [780, 202] width 445 height 32
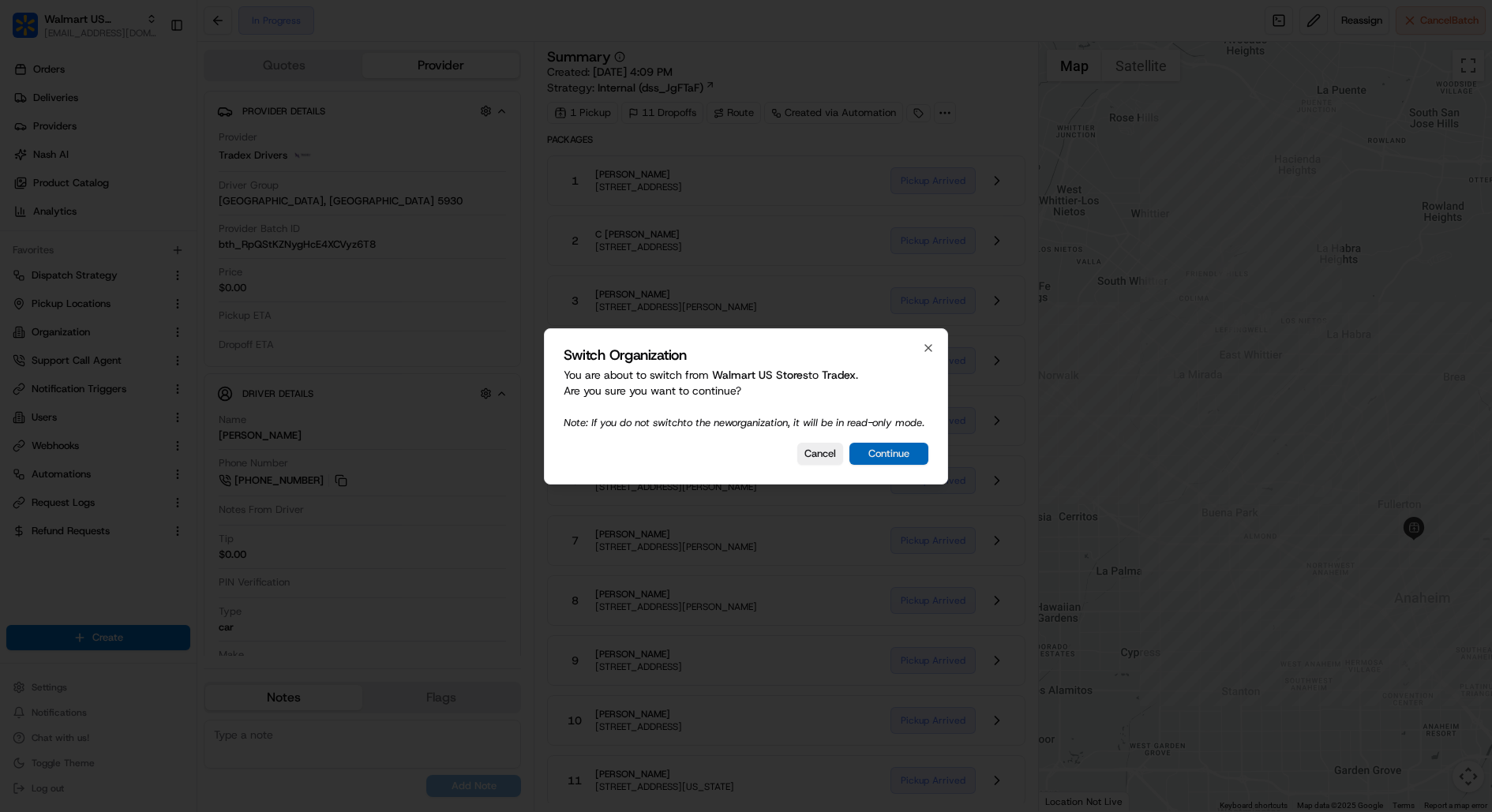
click at [897, 465] on button "Continue" at bounding box center [888, 454] width 79 height 22
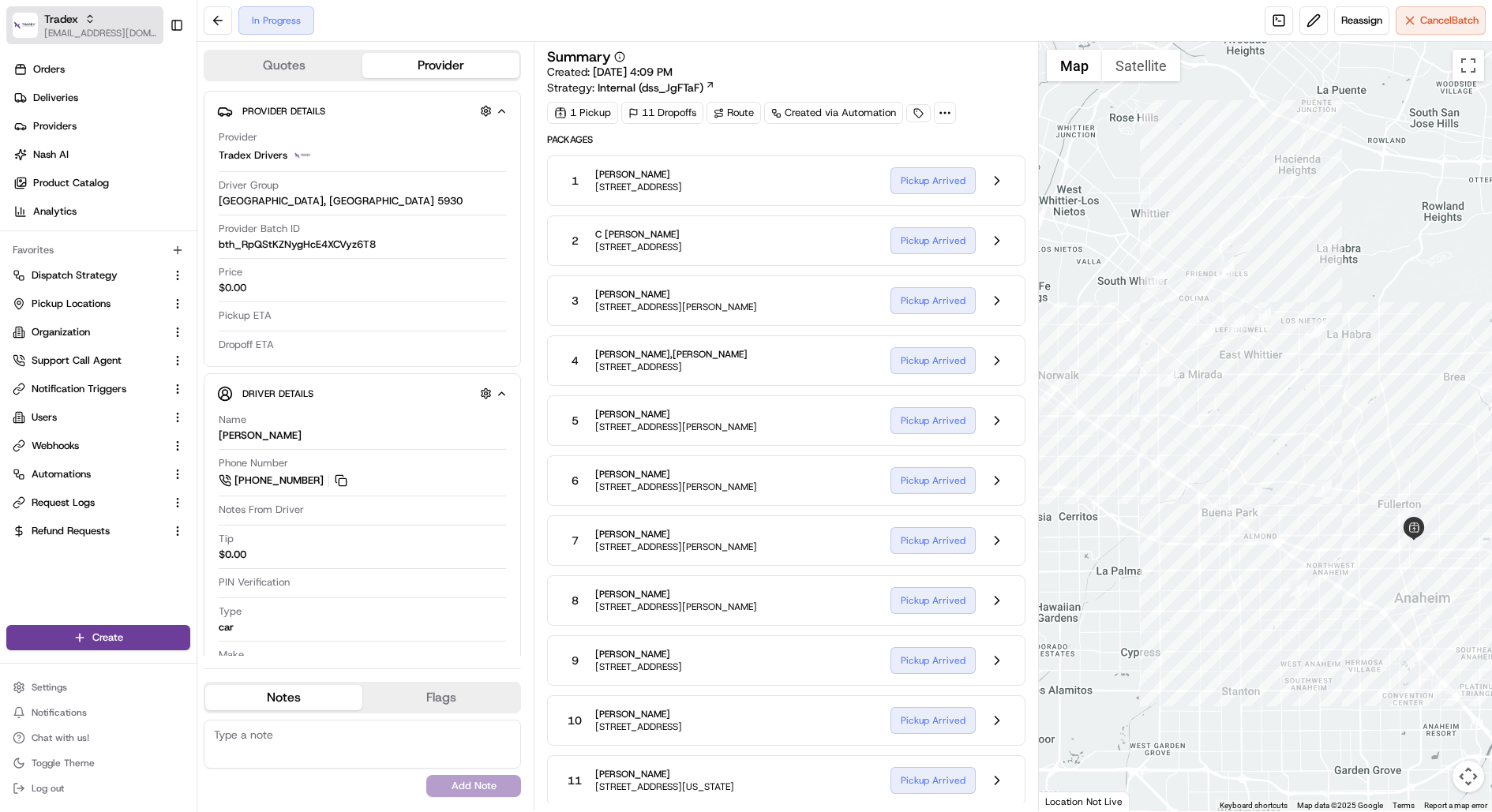
click at [69, 22] on span "Tradex" at bounding box center [60, 19] width 34 height 16
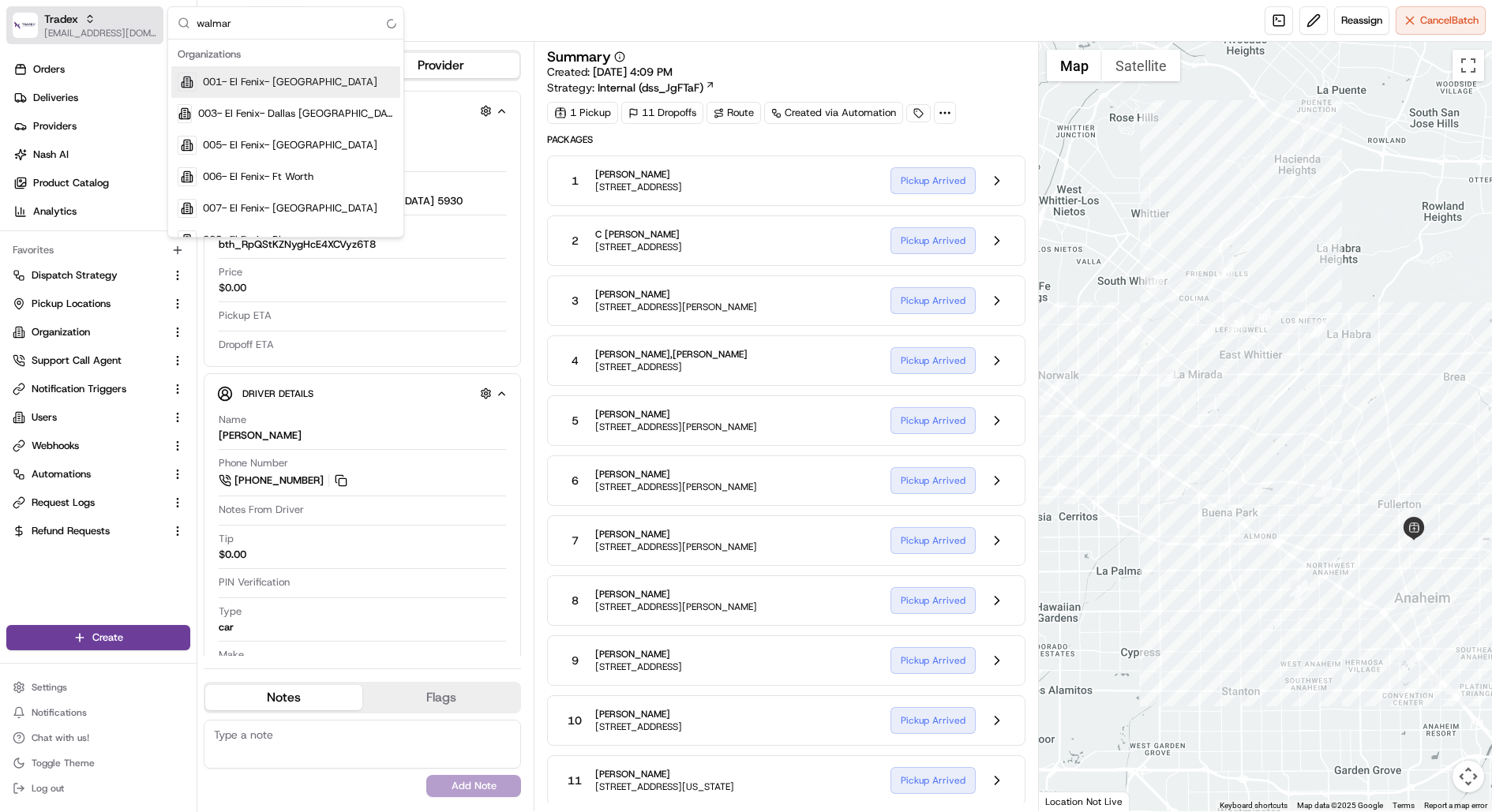
type input "walmart"
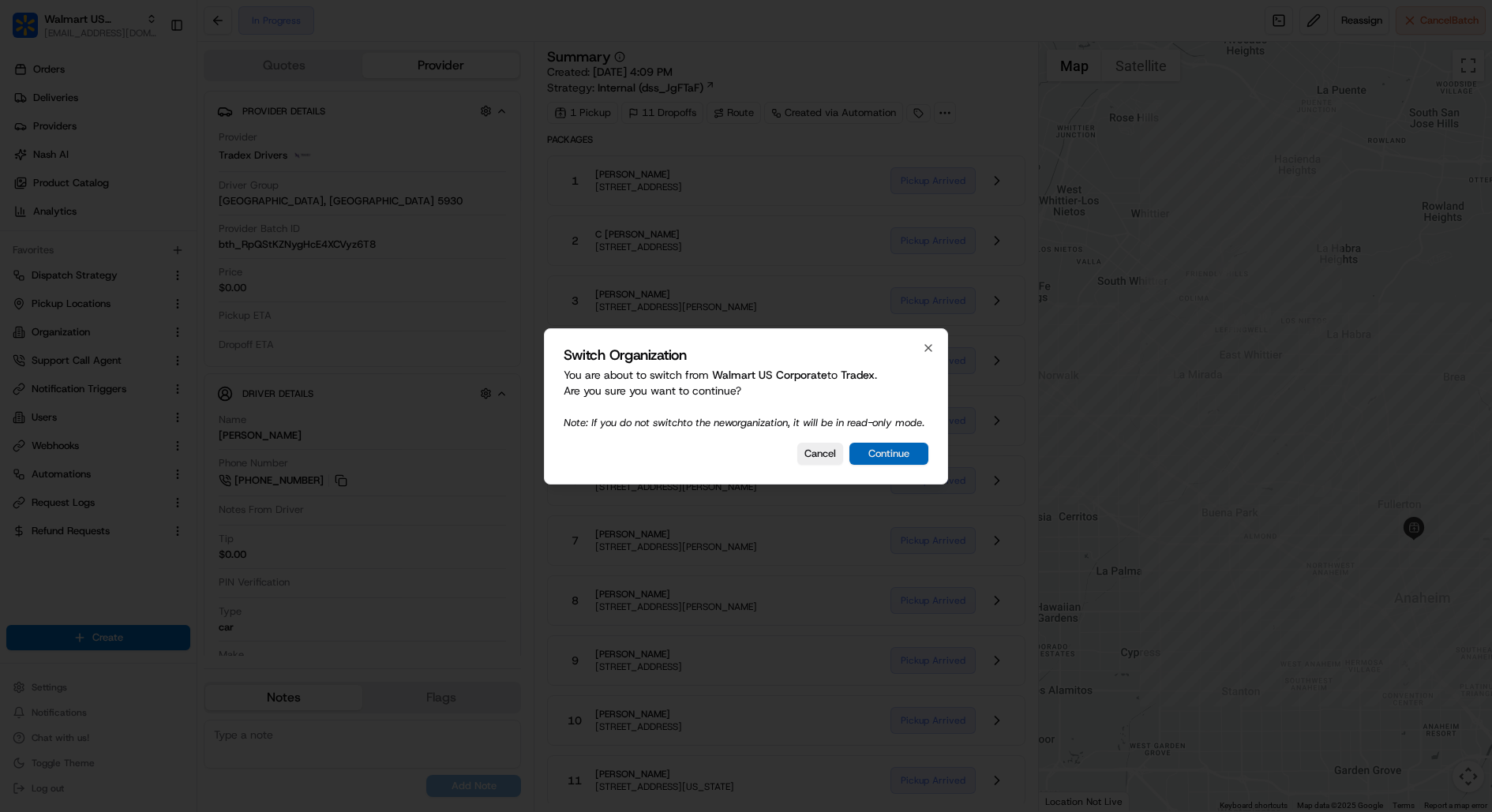
click at [916, 457] on button "Continue" at bounding box center [888, 454] width 79 height 22
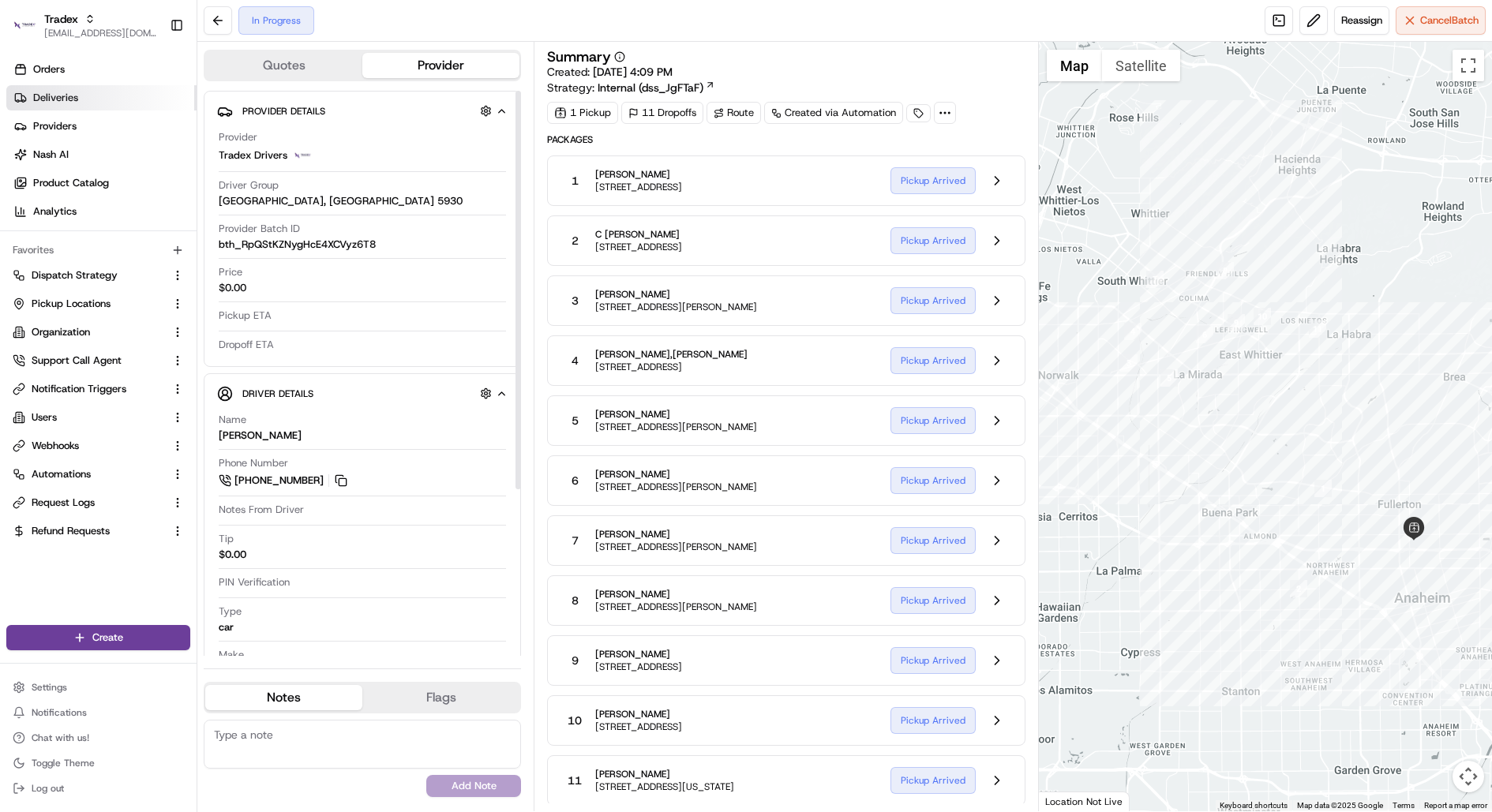
click at [123, 96] on link "Deliveries" at bounding box center [101, 98] width 190 height 25
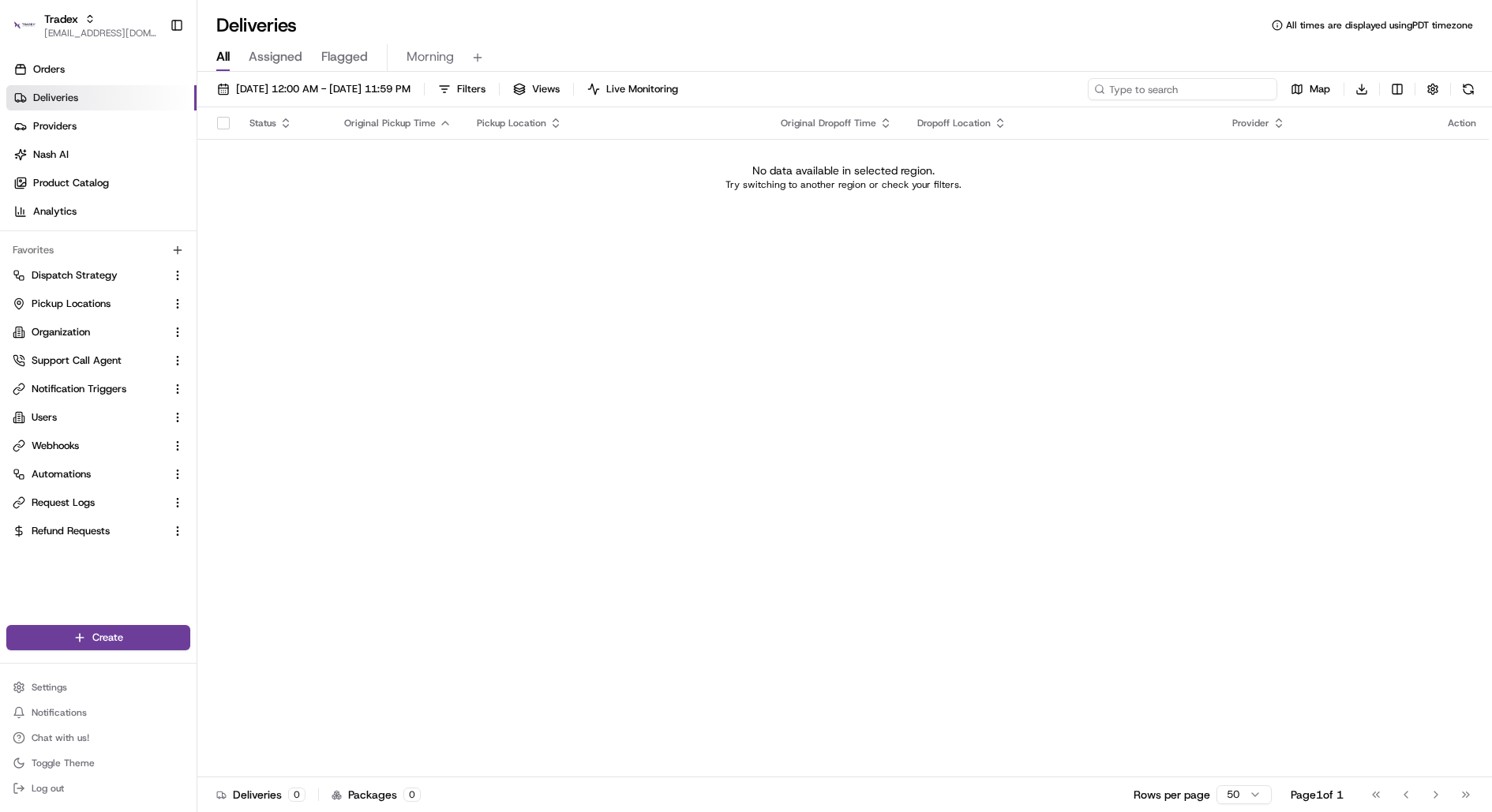
click at [1227, 92] on input at bounding box center [1182, 90] width 190 height 22
click at [84, 20] on div "Tradex" at bounding box center [100, 19] width 113 height 16
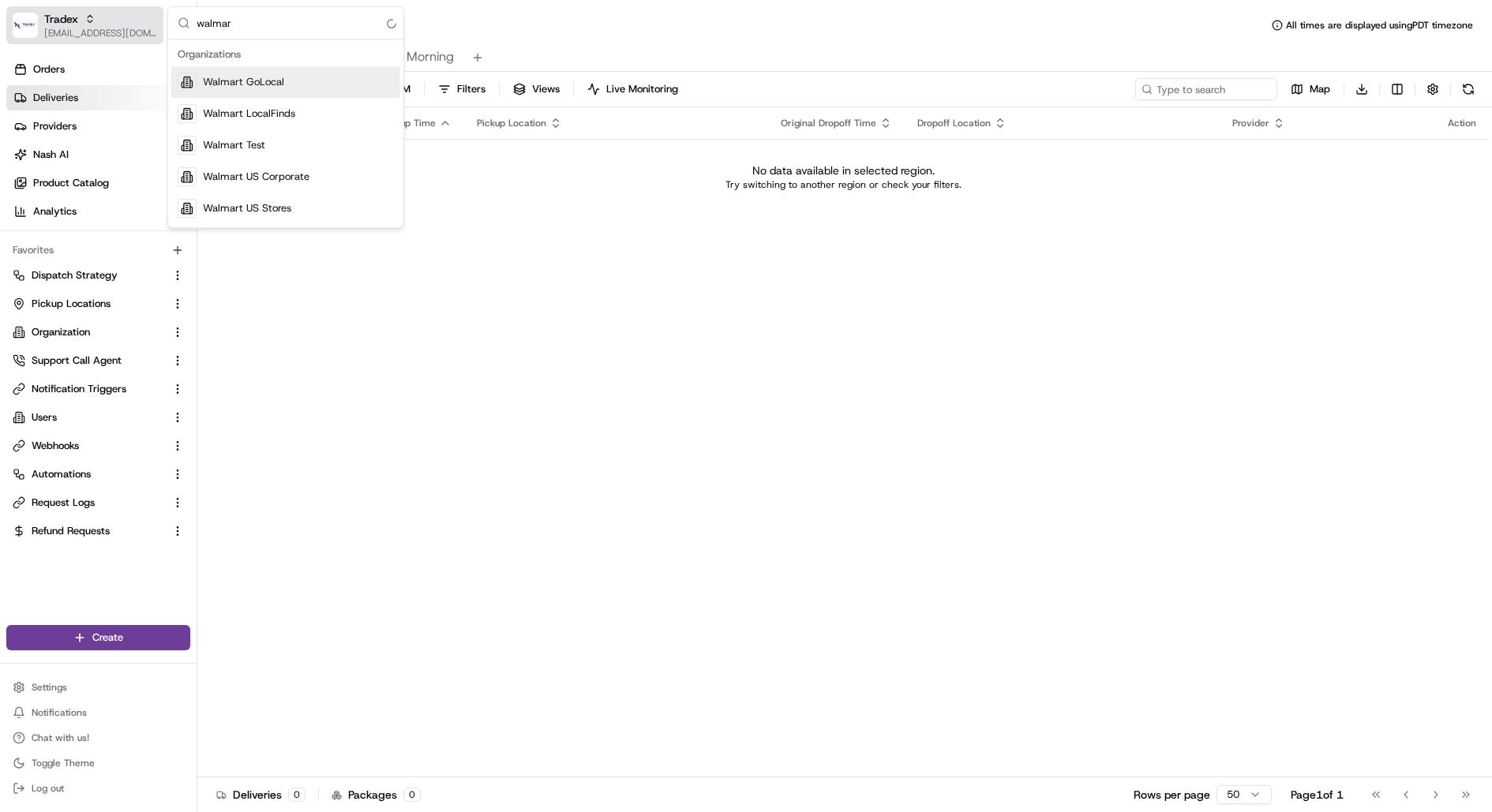
type input "walmart"
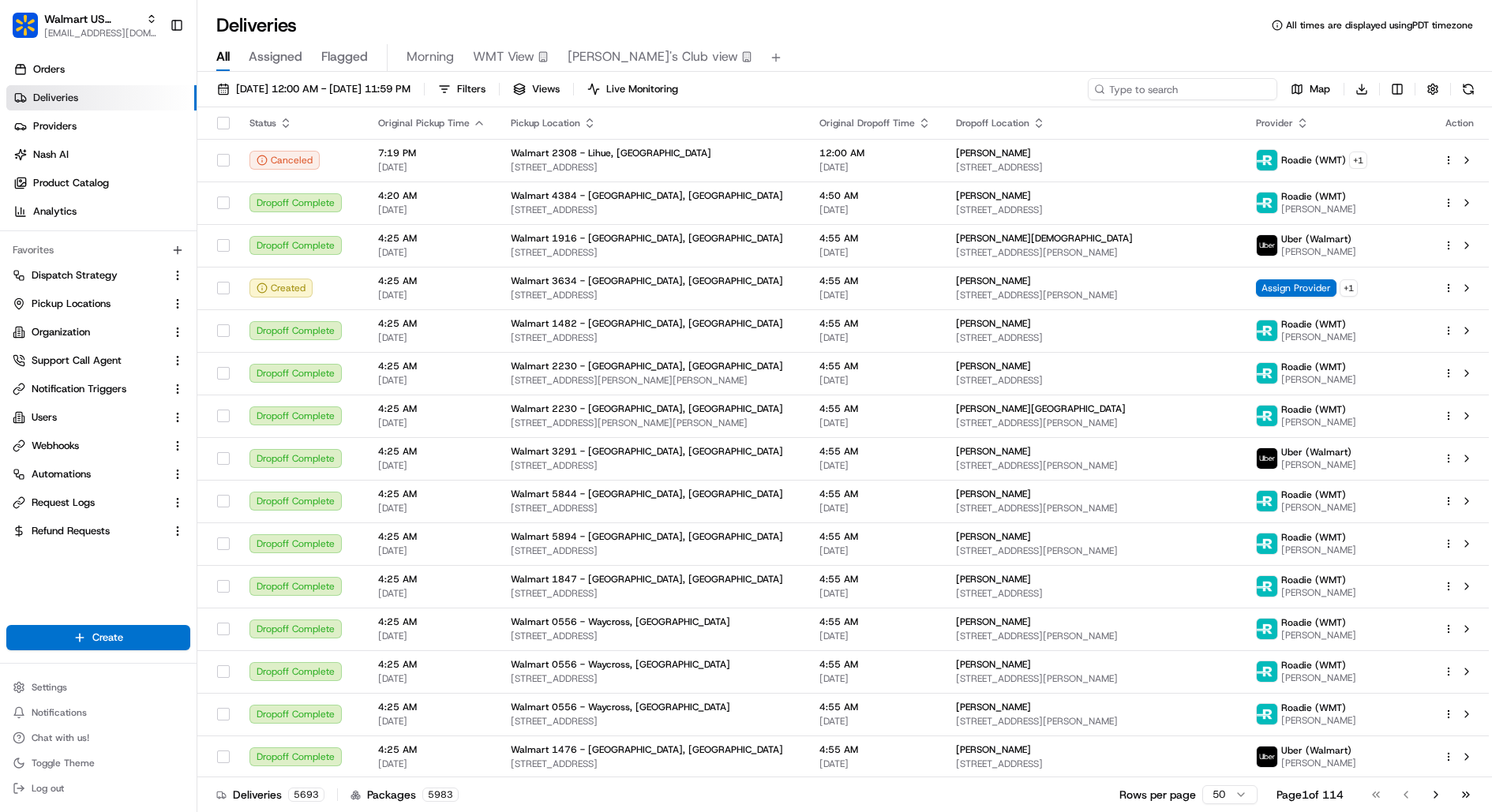
click at [1198, 86] on input at bounding box center [1182, 90] width 190 height 22
paste input "e/job_gcqKwWkhF7R75A4GAmcJvw"
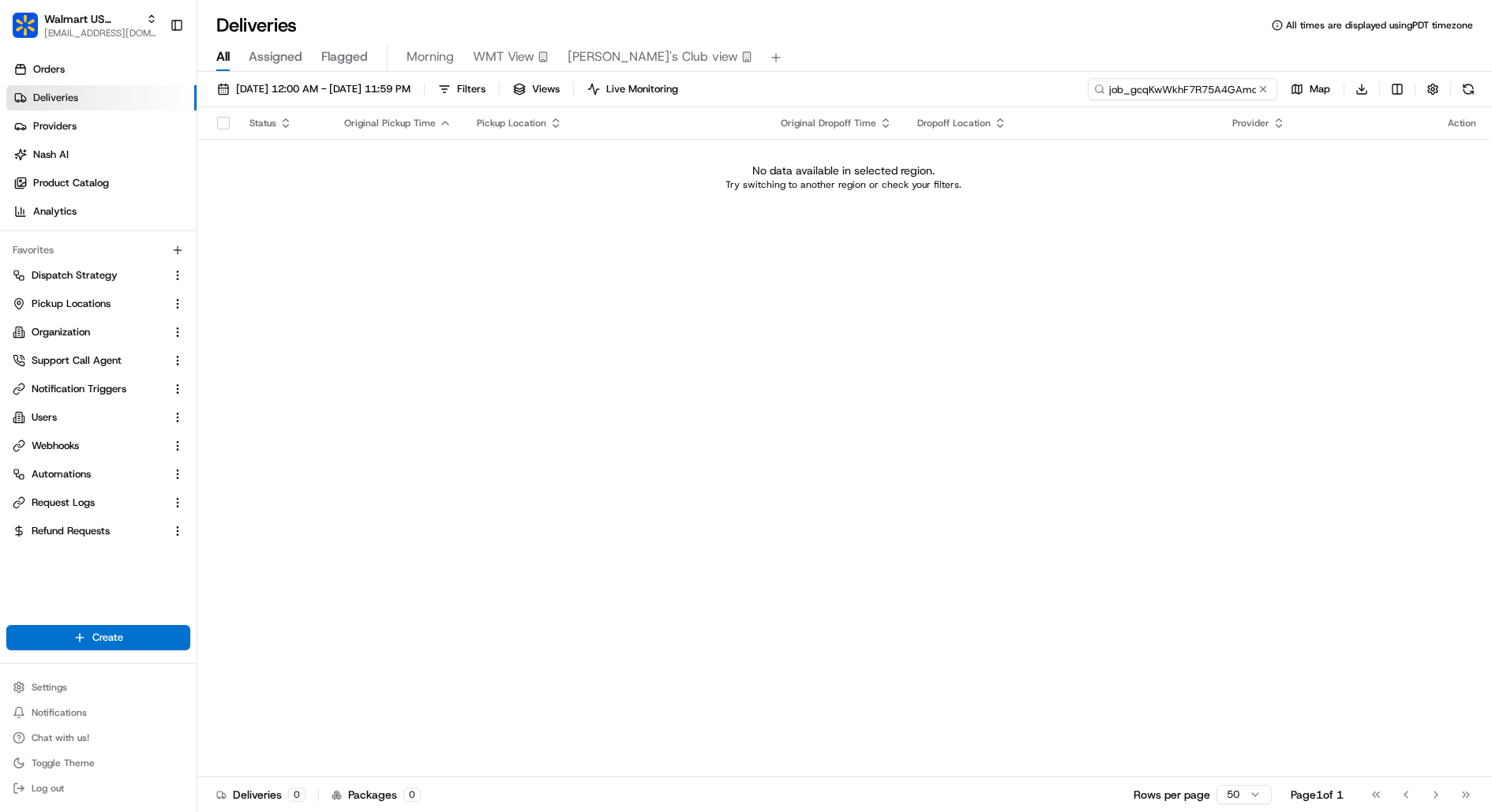
type input "job_gcqKwWkhF7R75A4GAmcJvw"
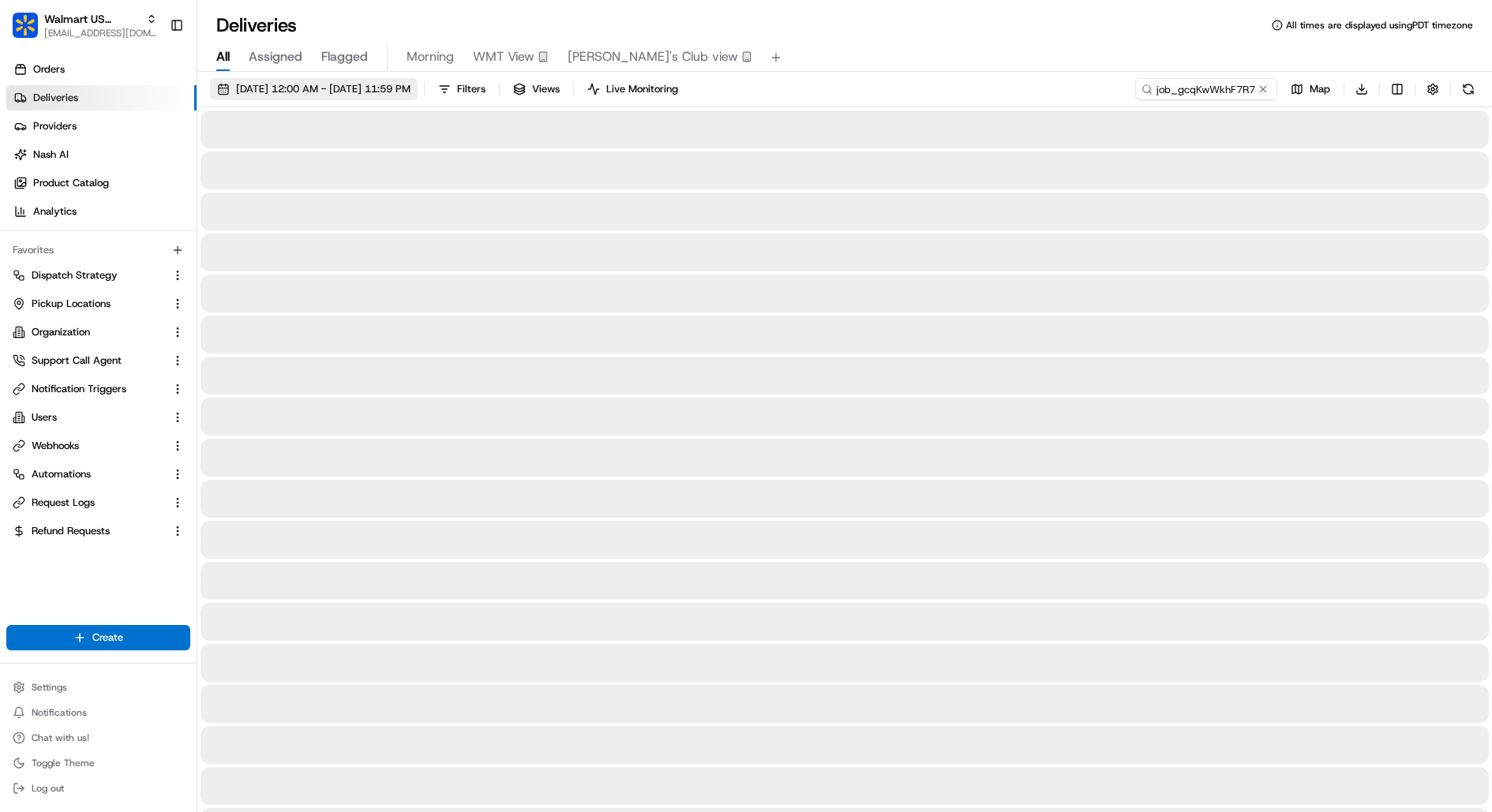
click at [332, 82] on span "08/22/2025 12:00 AM - 08/22/2025 11:59 PM" at bounding box center [324, 89] width 174 height 14
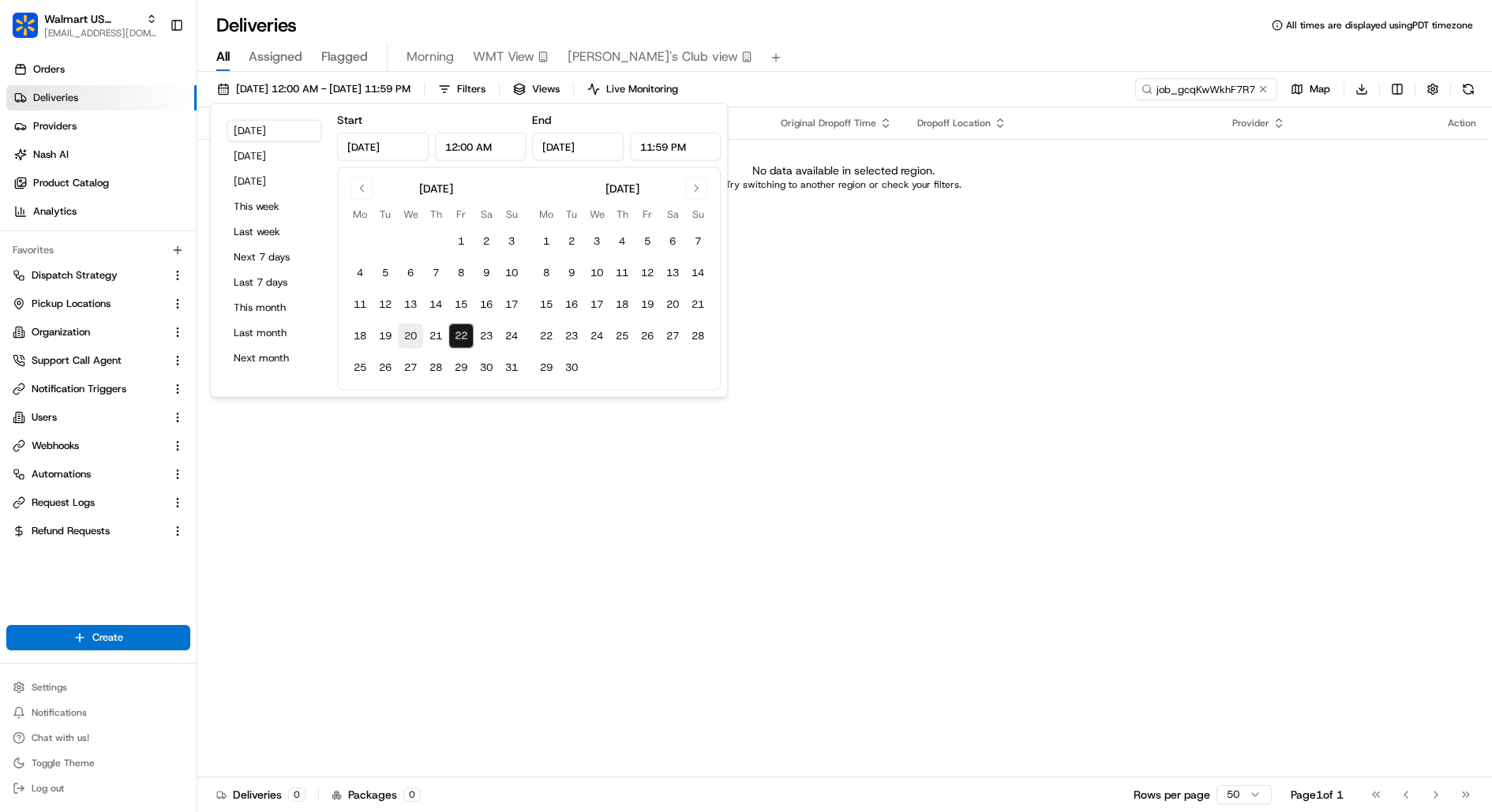
click at [417, 324] on button "20" at bounding box center [410, 336] width 25 height 25
type input "Aug 20, 2025"
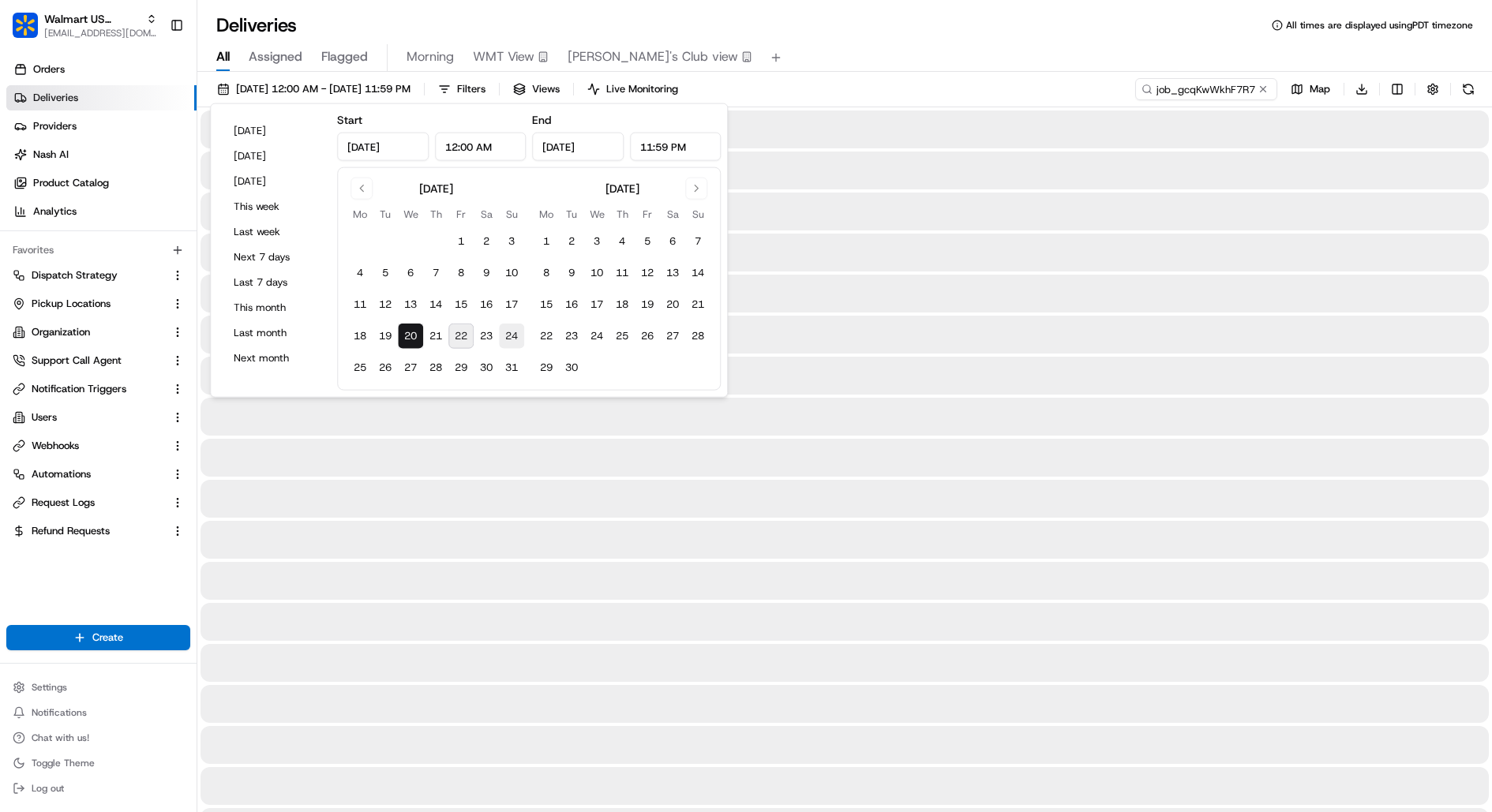
click at [506, 333] on button "24" at bounding box center [511, 336] width 25 height 25
type input "Aug 24, 2025"
click at [887, 90] on div "08/20/2025 12:00 AM - 08/24/2025 11:59 PM Filters Views Live Monitoring job_gcq…" at bounding box center [845, 93] width 1294 height 29
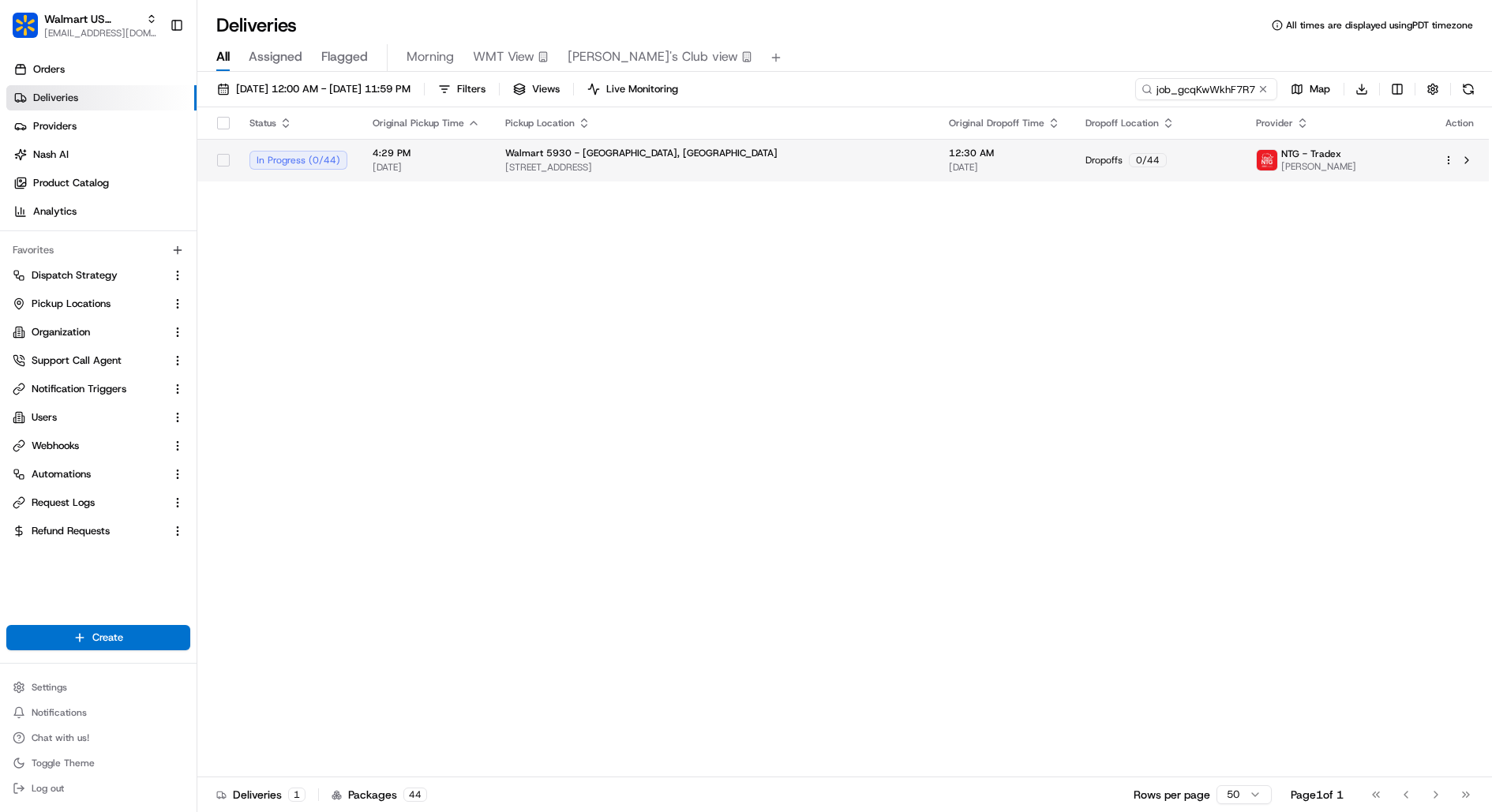
click at [1451, 160] on html "Walmart US Corporate kareem@usenash.com Toggle Sidebar Orders Deliveries Provid…" at bounding box center [746, 406] width 1492 height 812
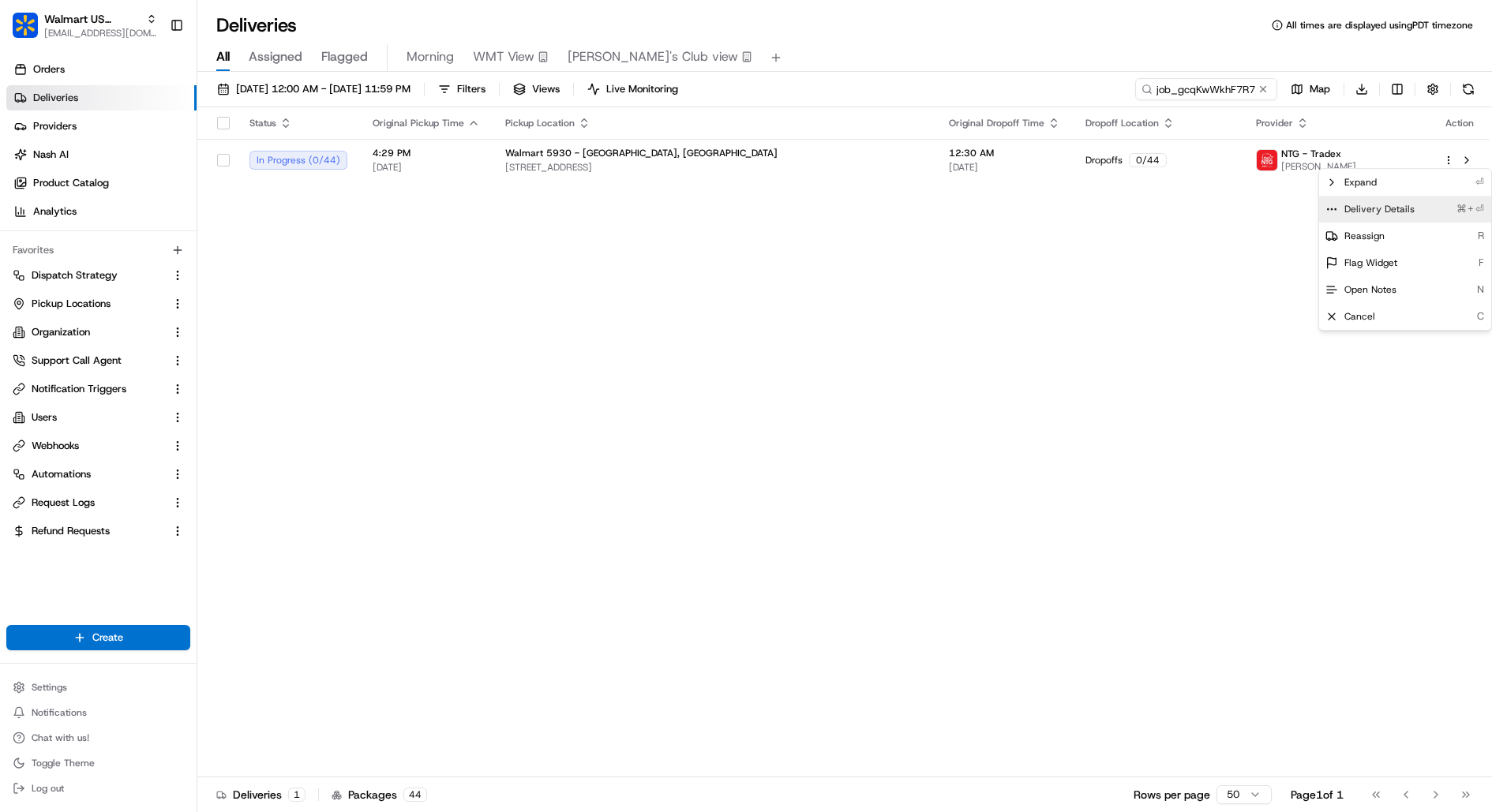
click at [1384, 213] on span "Delivery Details" at bounding box center [1379, 209] width 70 height 13
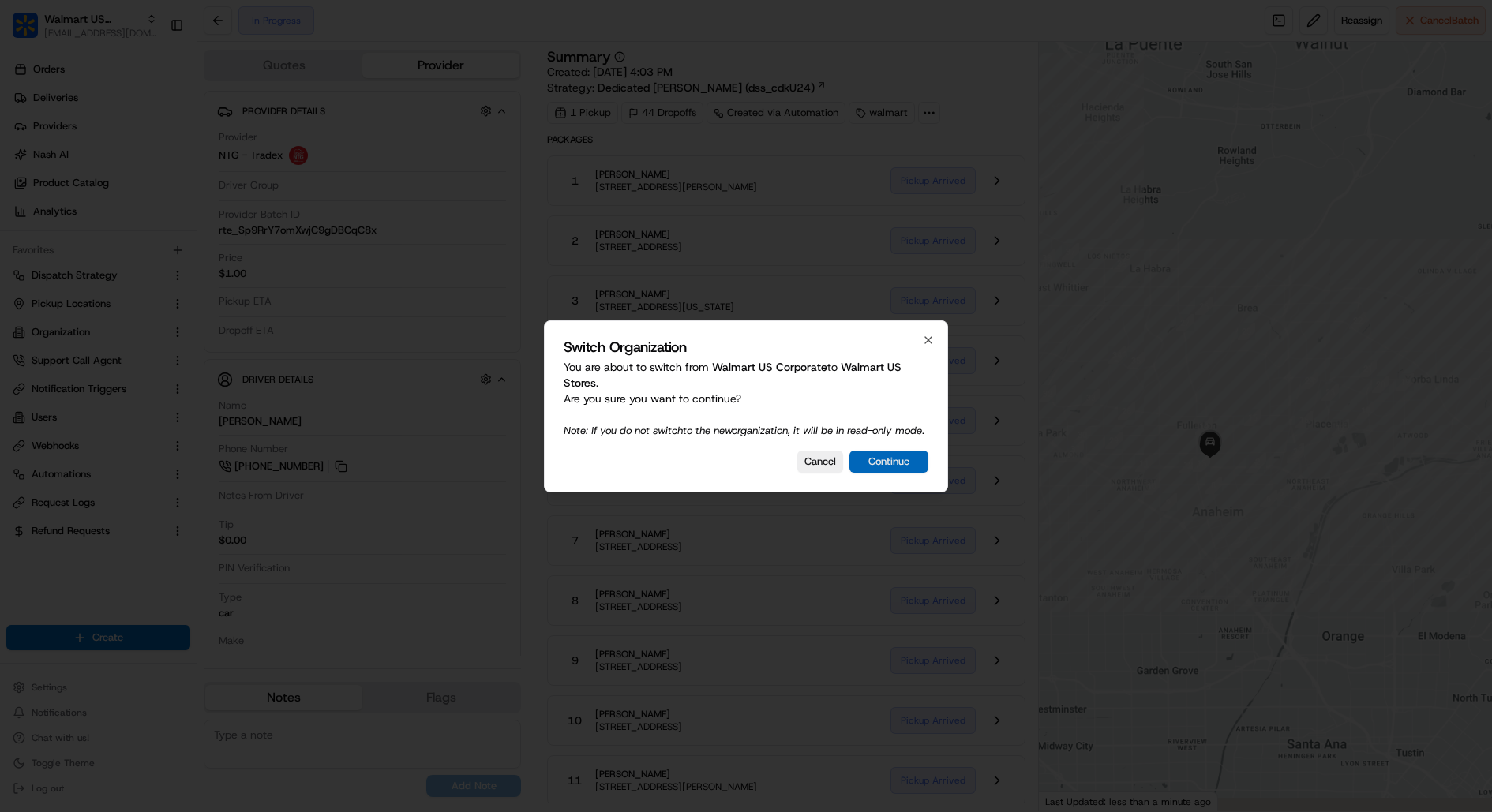
click at [905, 462] on button "Continue" at bounding box center [888, 462] width 79 height 22
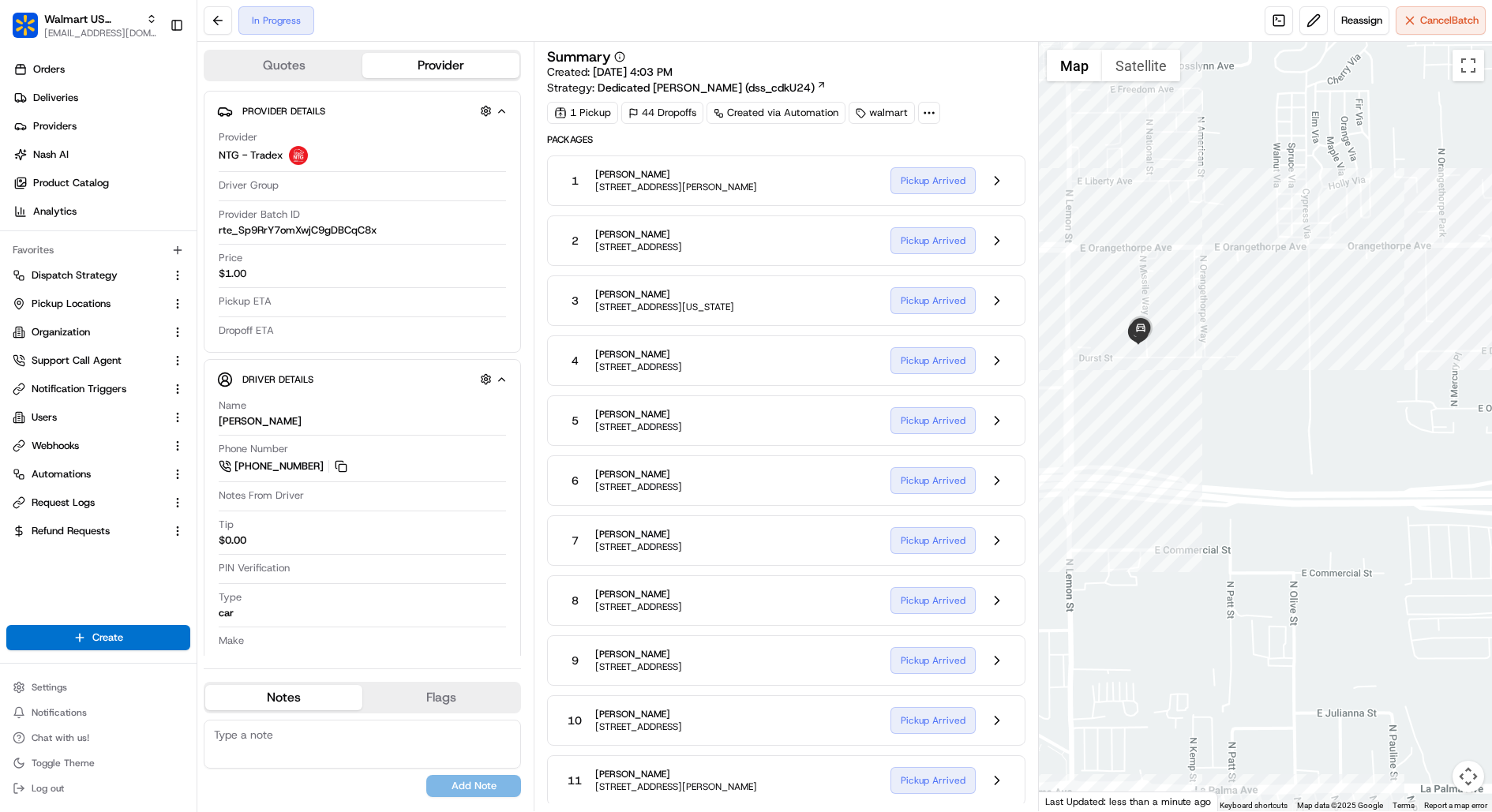
drag, startPoint x: 1114, startPoint y: 344, endPoint x: 1212, endPoint y: 350, distance: 98.2
click at [1212, 350] on div at bounding box center [1265, 426] width 453 height 770
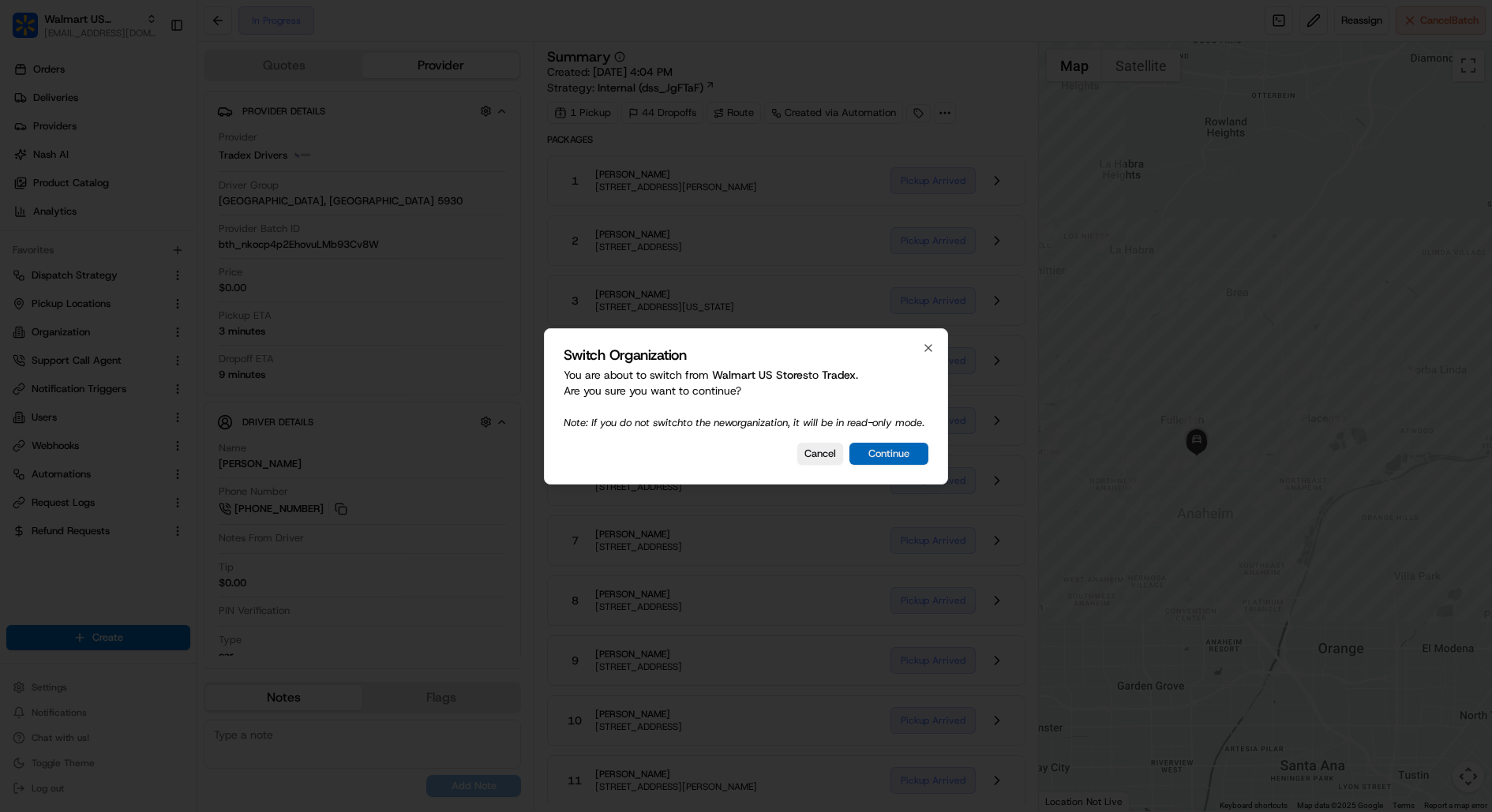
click at [915, 462] on button "Continue" at bounding box center [888, 454] width 79 height 22
click at [905, 456] on button "Continue" at bounding box center [888, 454] width 79 height 22
click at [910, 456] on button "Continue" at bounding box center [888, 454] width 79 height 22
click at [907, 474] on div "Switch Organization You are about to switch from Tradex to Walmart US Stores . …" at bounding box center [746, 406] width 404 height 156
click at [907, 458] on button "Continue" at bounding box center [888, 454] width 79 height 22
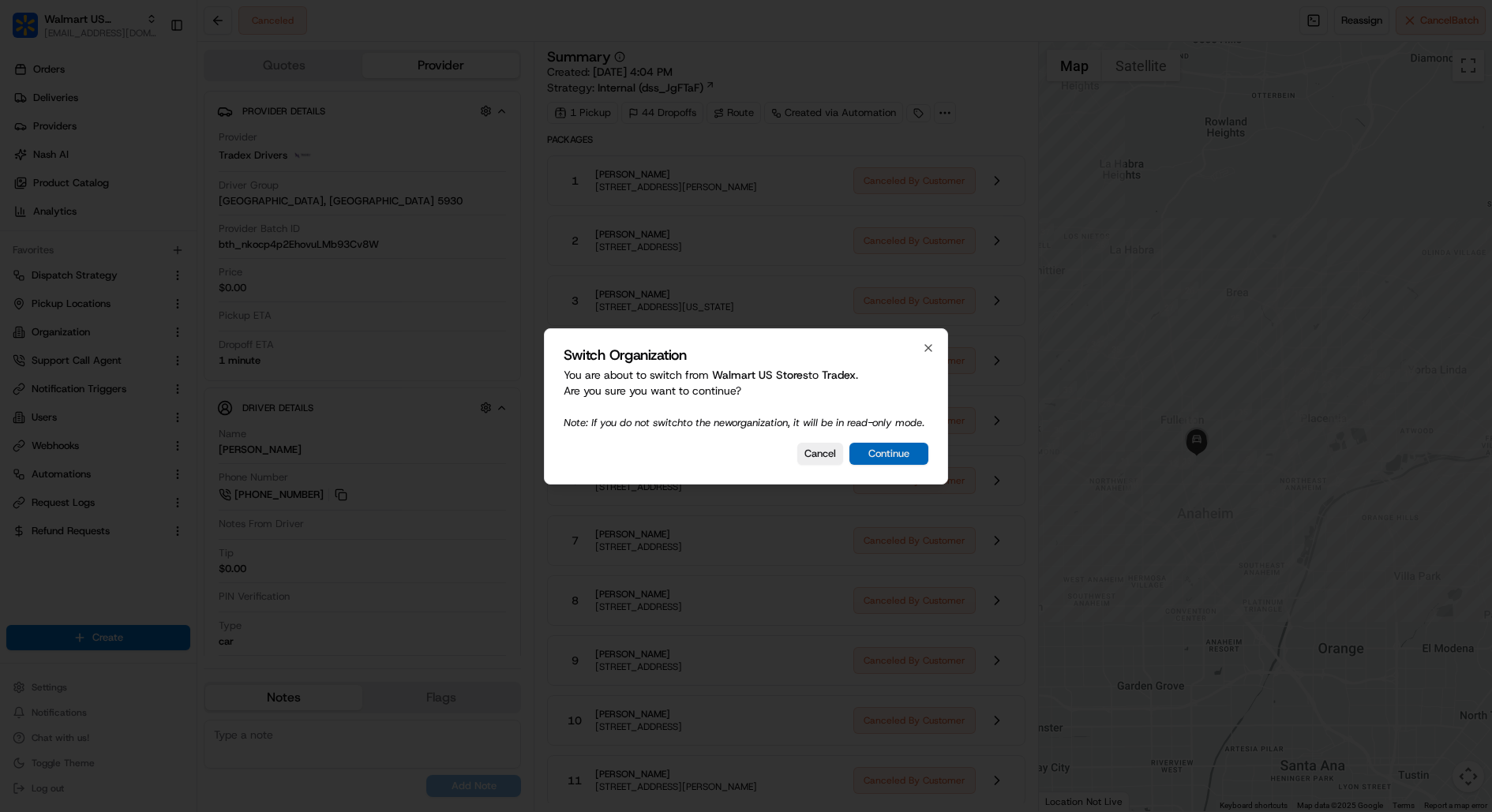
click at [897, 460] on button "Continue" at bounding box center [888, 454] width 79 height 22
click at [908, 458] on button "Continue" at bounding box center [888, 454] width 79 height 22
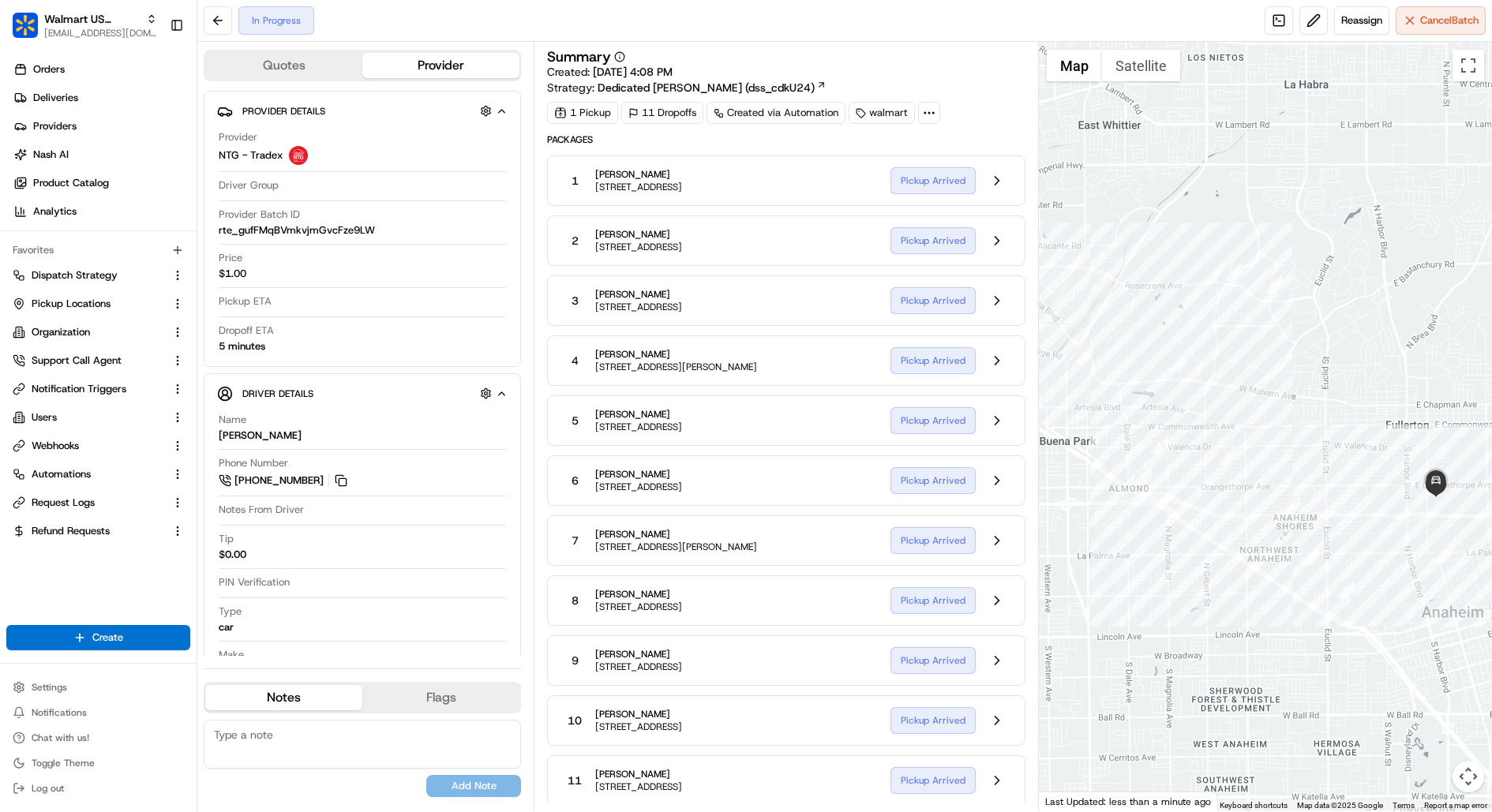
click at [818, 551] on div "7 Jenny Nguyen 4207 W Porter Ave, Fullerton, CA, 92833, US Pickup Arrived" at bounding box center [786, 540] width 478 height 51
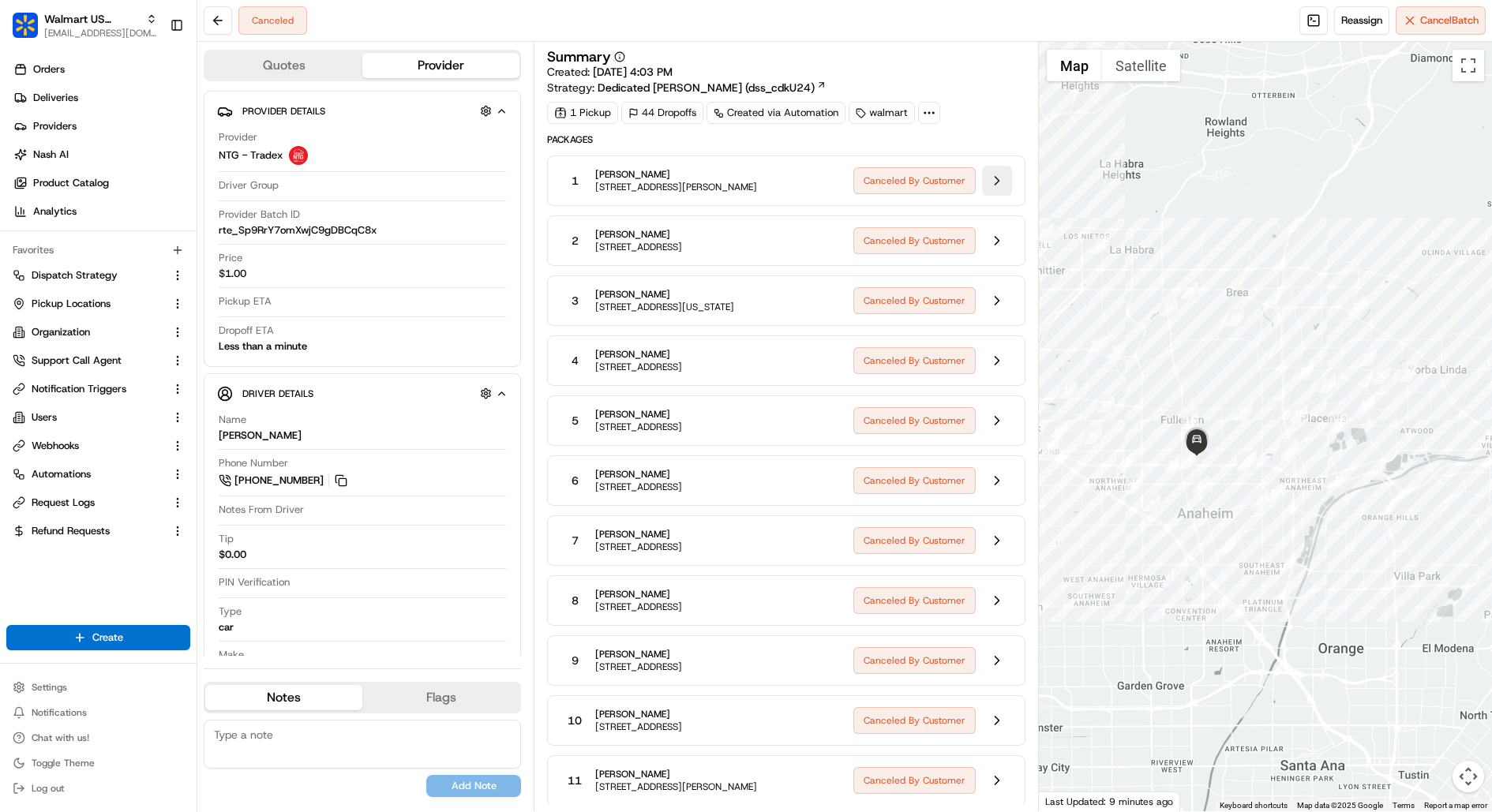
click at [992, 180] on button at bounding box center [997, 180] width 30 height 30
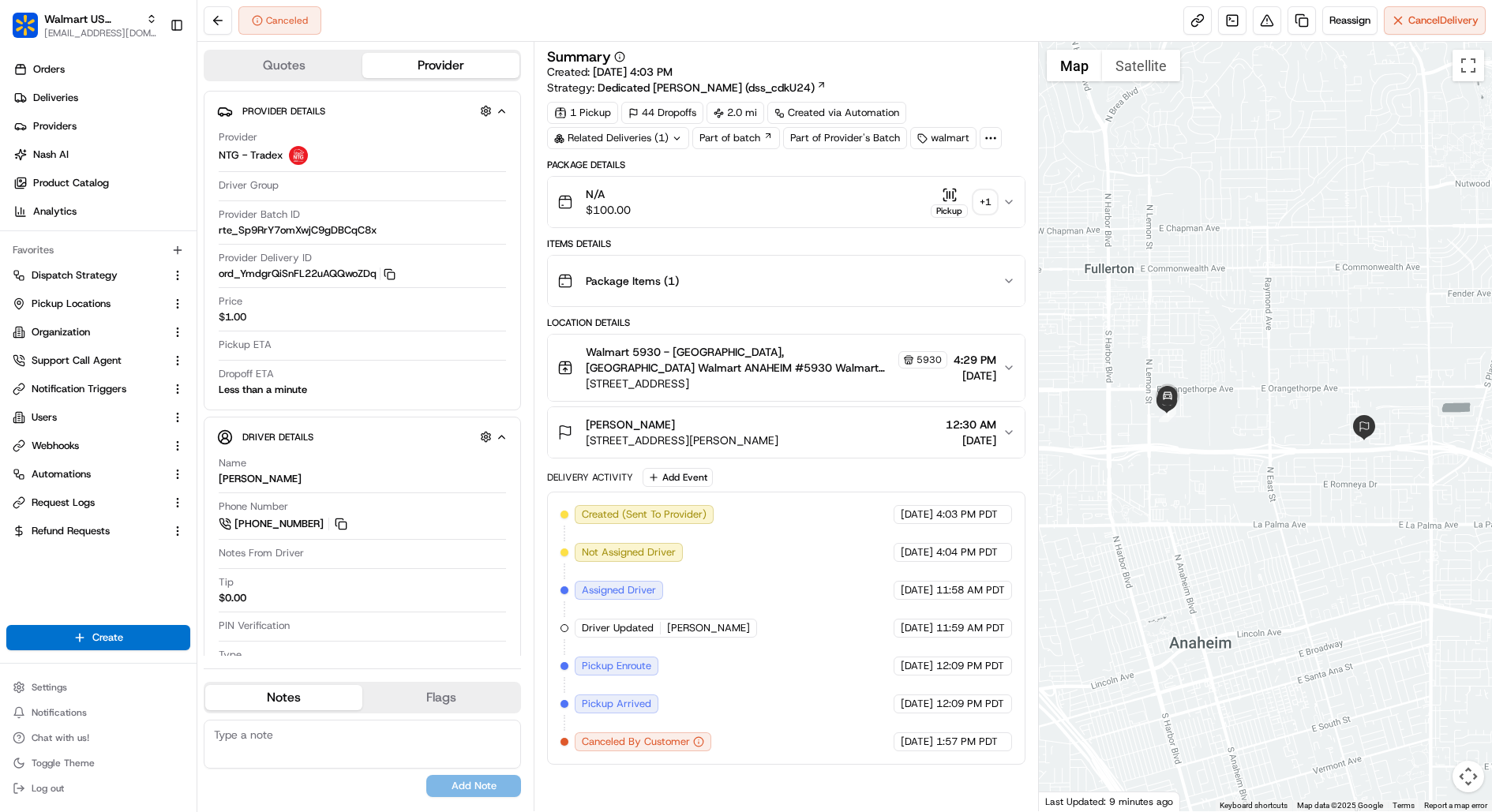
click at [986, 135] on icon at bounding box center [991, 138] width 14 height 14
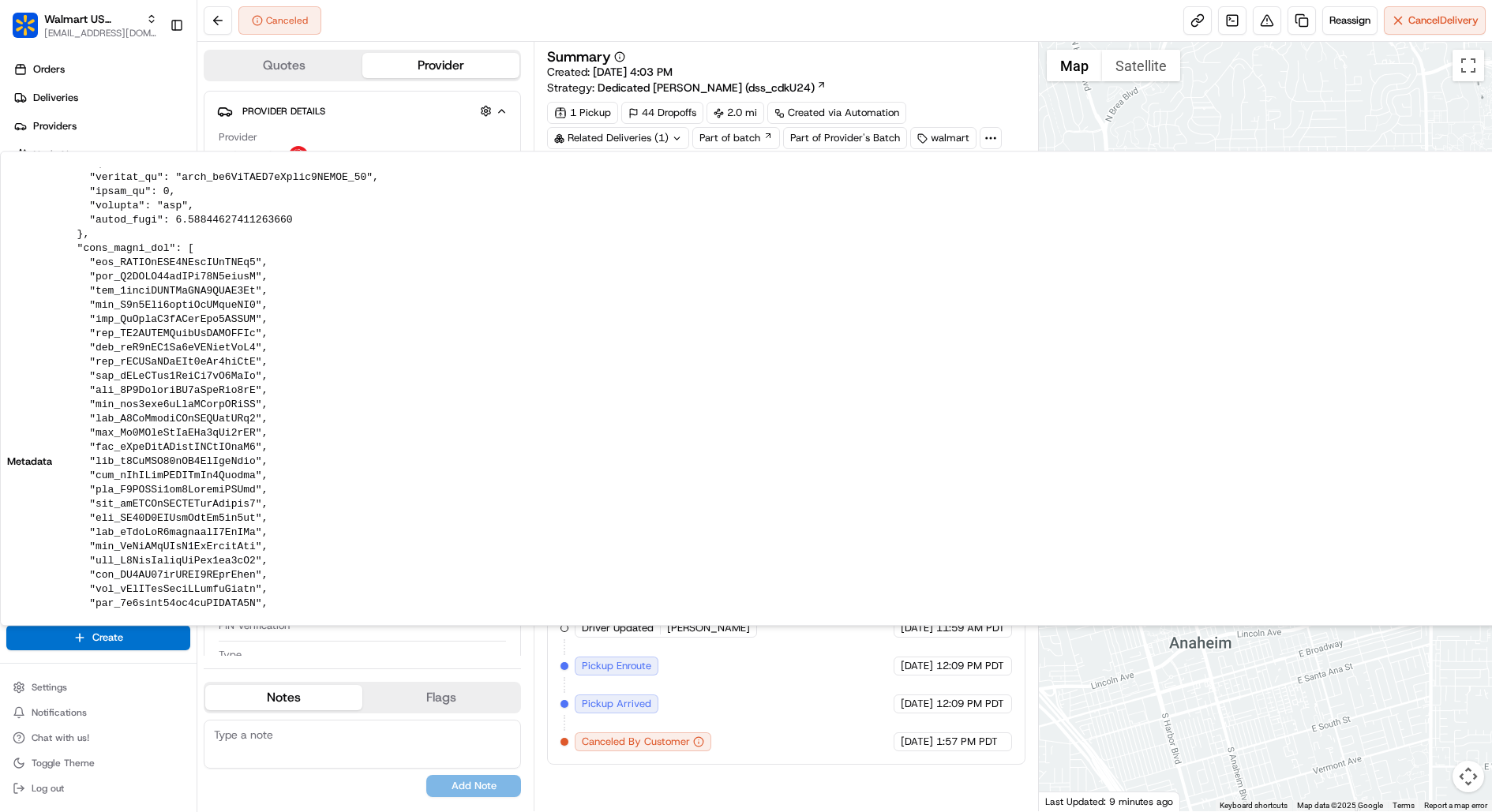
scroll to position [346, 0]
click at [188, 272] on pre at bounding box center [1164, 474] width 2199 height 1236
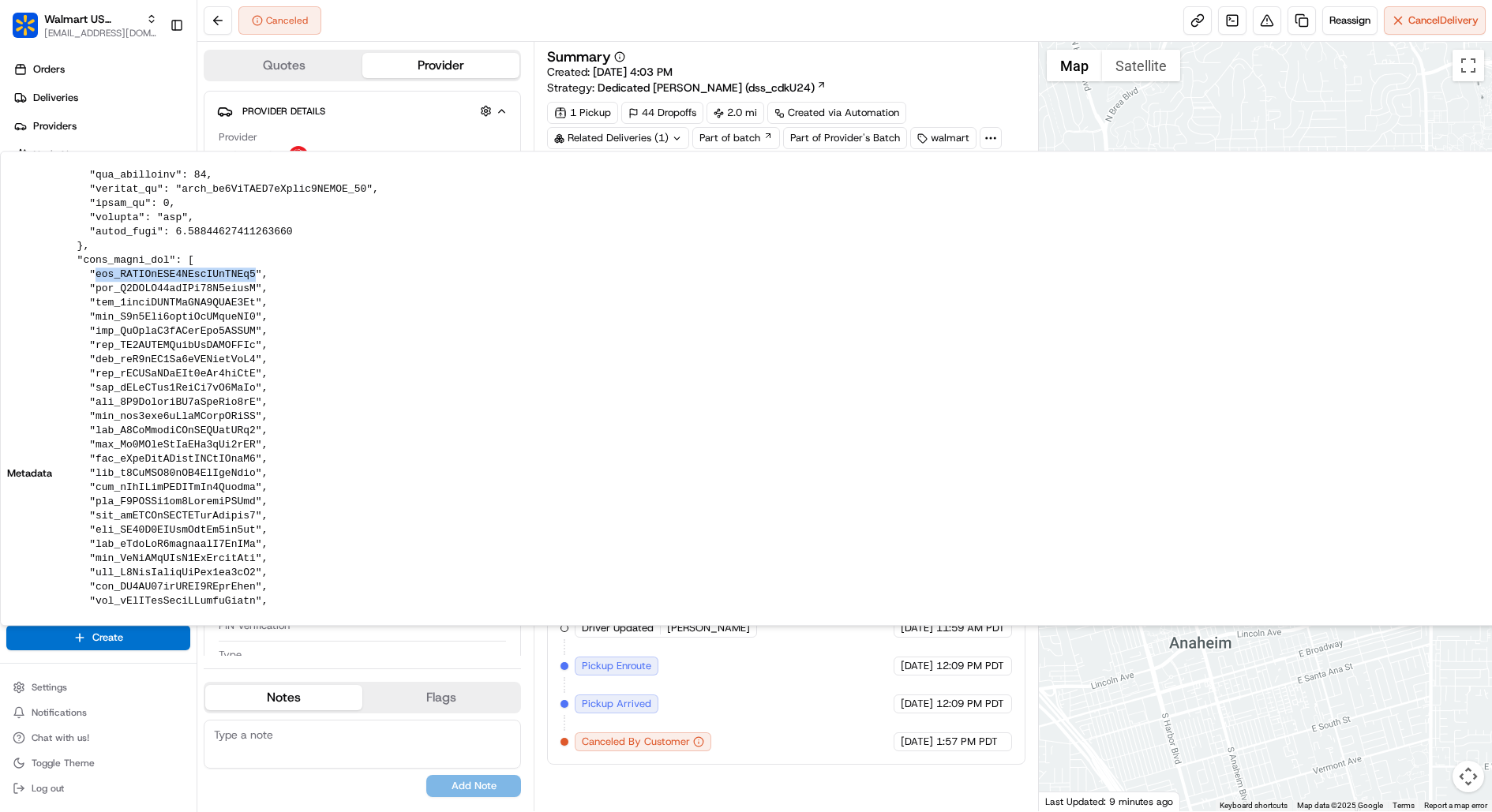
click at [188, 272] on pre at bounding box center [1164, 474] width 2199 height 1236
copy pre "ord_CGMUKoUEQ4AJbpSGjNJLb5"
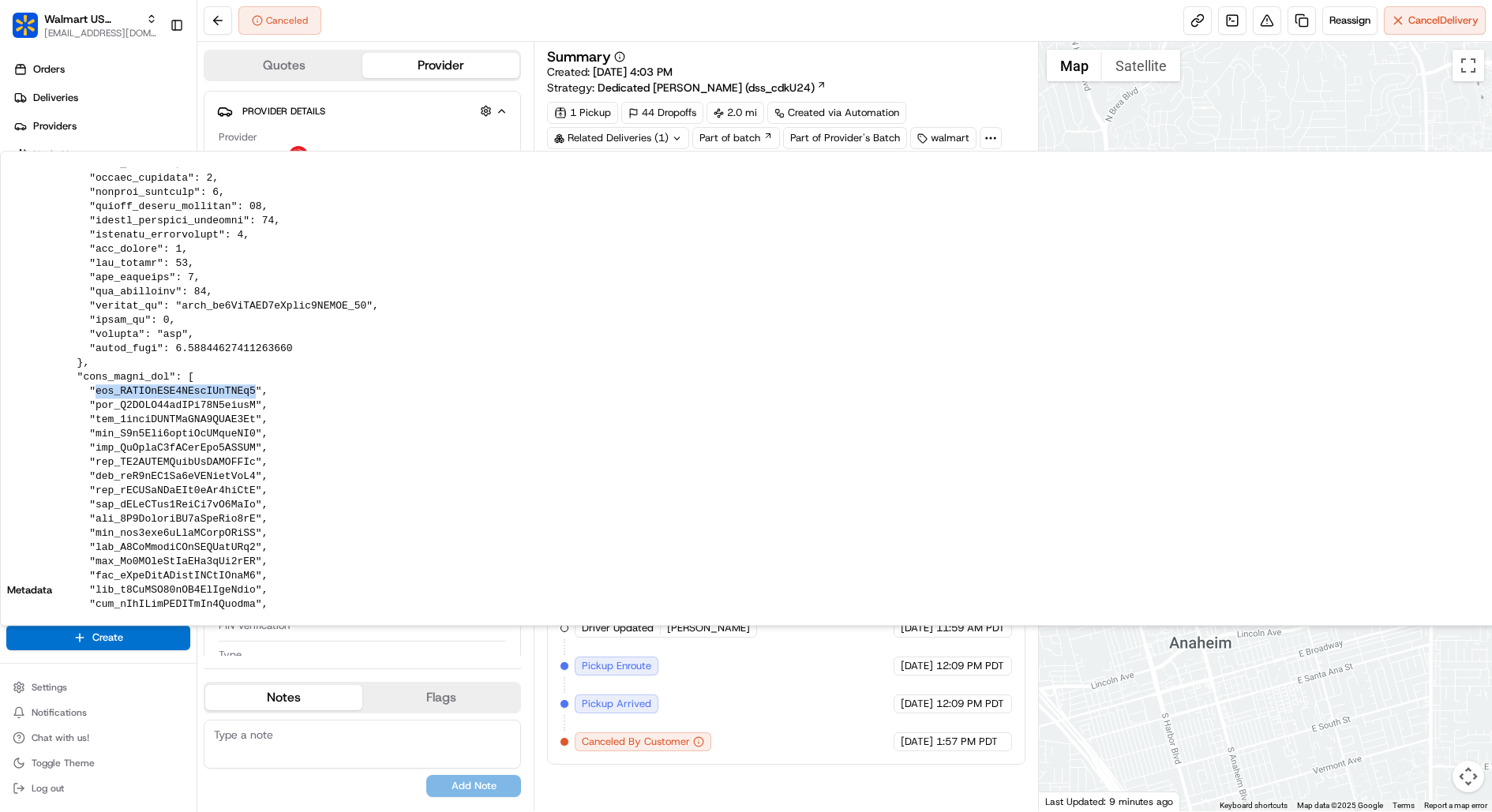
scroll to position [316, 0]
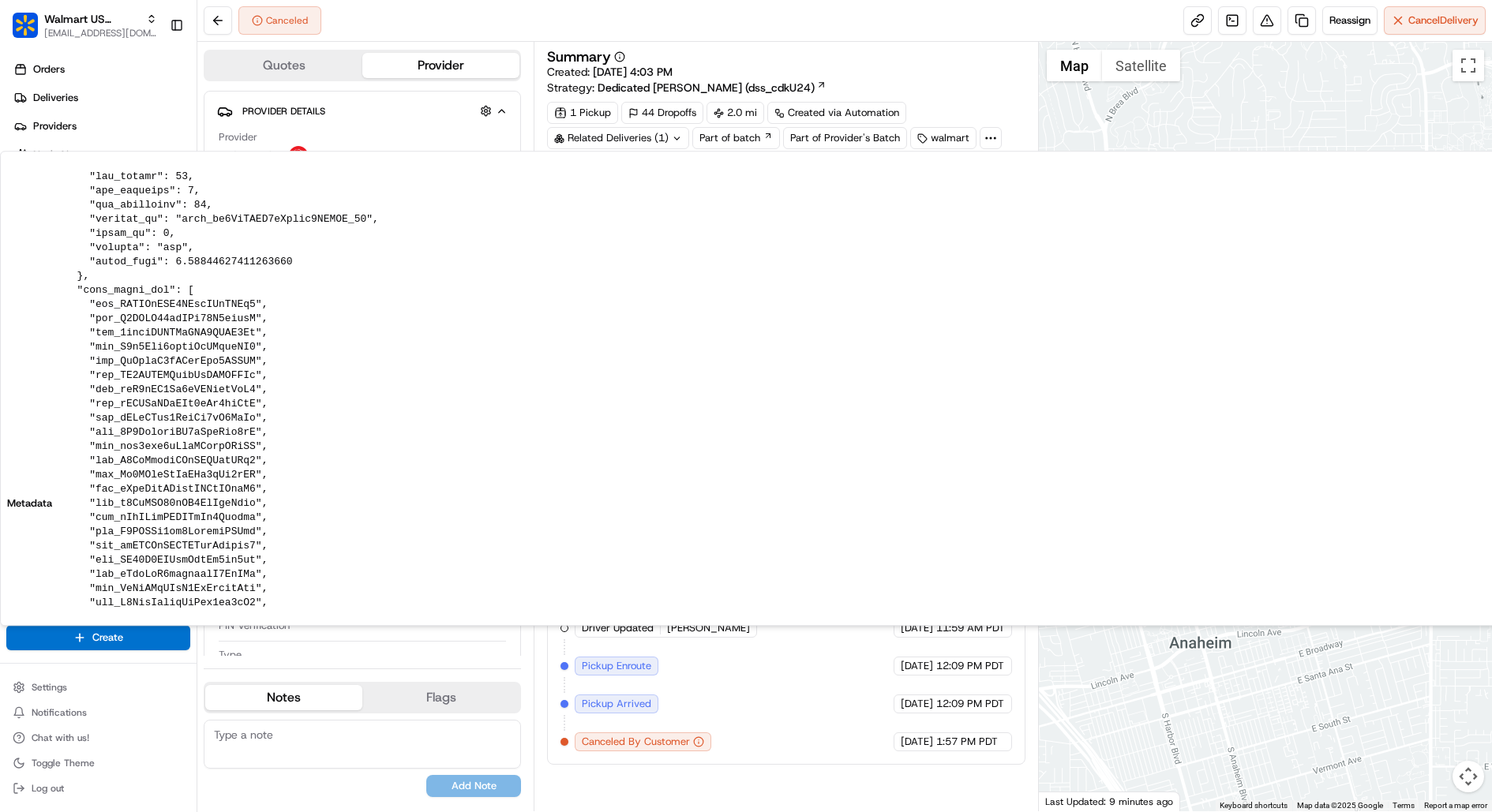
click at [847, 70] on div "Summary Created: 08/21/2025 4:03 PM Strategy: Dedicated Van Delivery (dss_cdkU2…" at bounding box center [786, 72] width 478 height 46
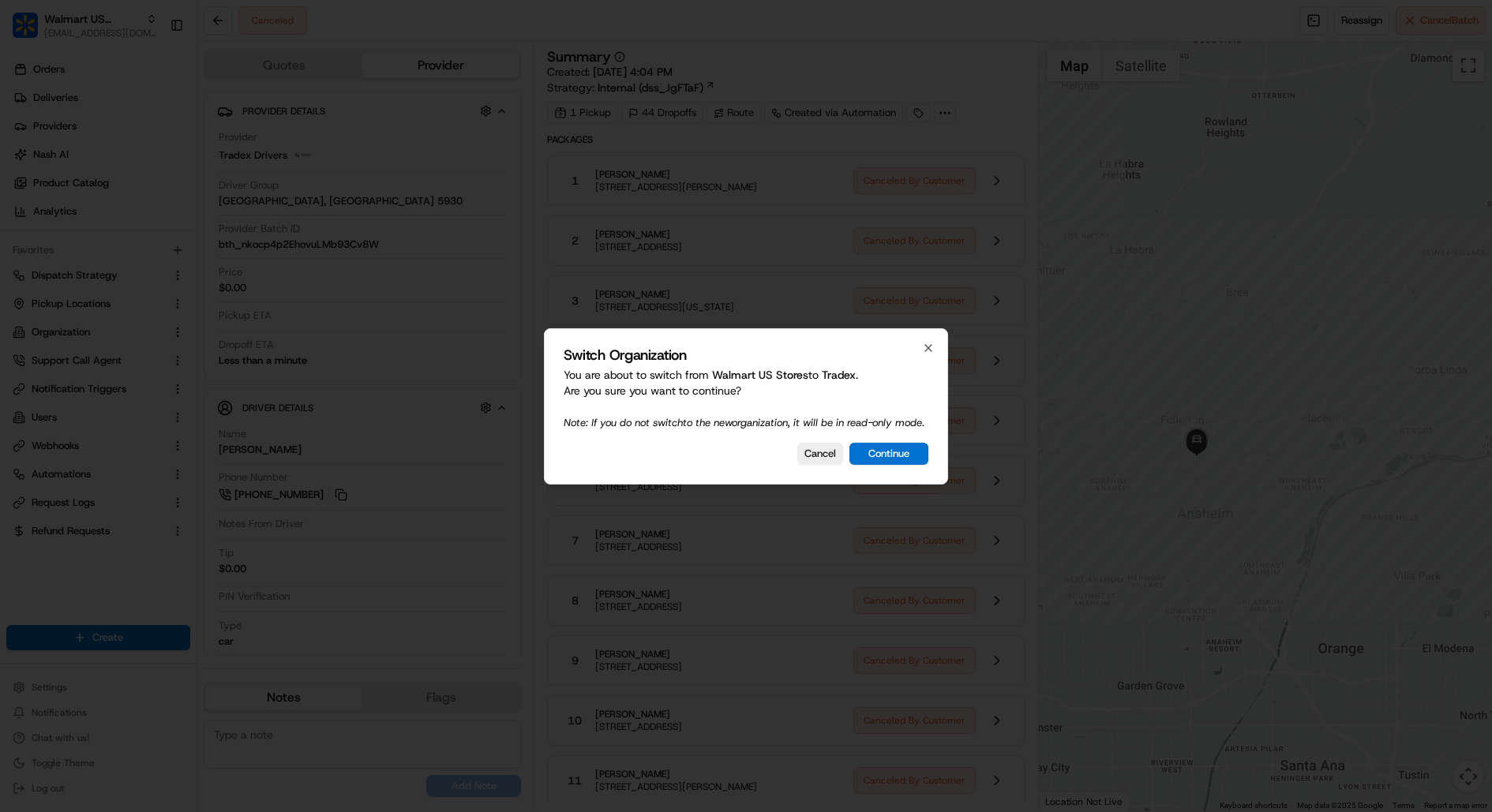
click at [902, 444] on div "Switch Organization You are about to switch from Walmart US Stores to Tradex . …" at bounding box center [746, 406] width 404 height 156
click at [902, 458] on button "Continue" at bounding box center [888, 454] width 79 height 22
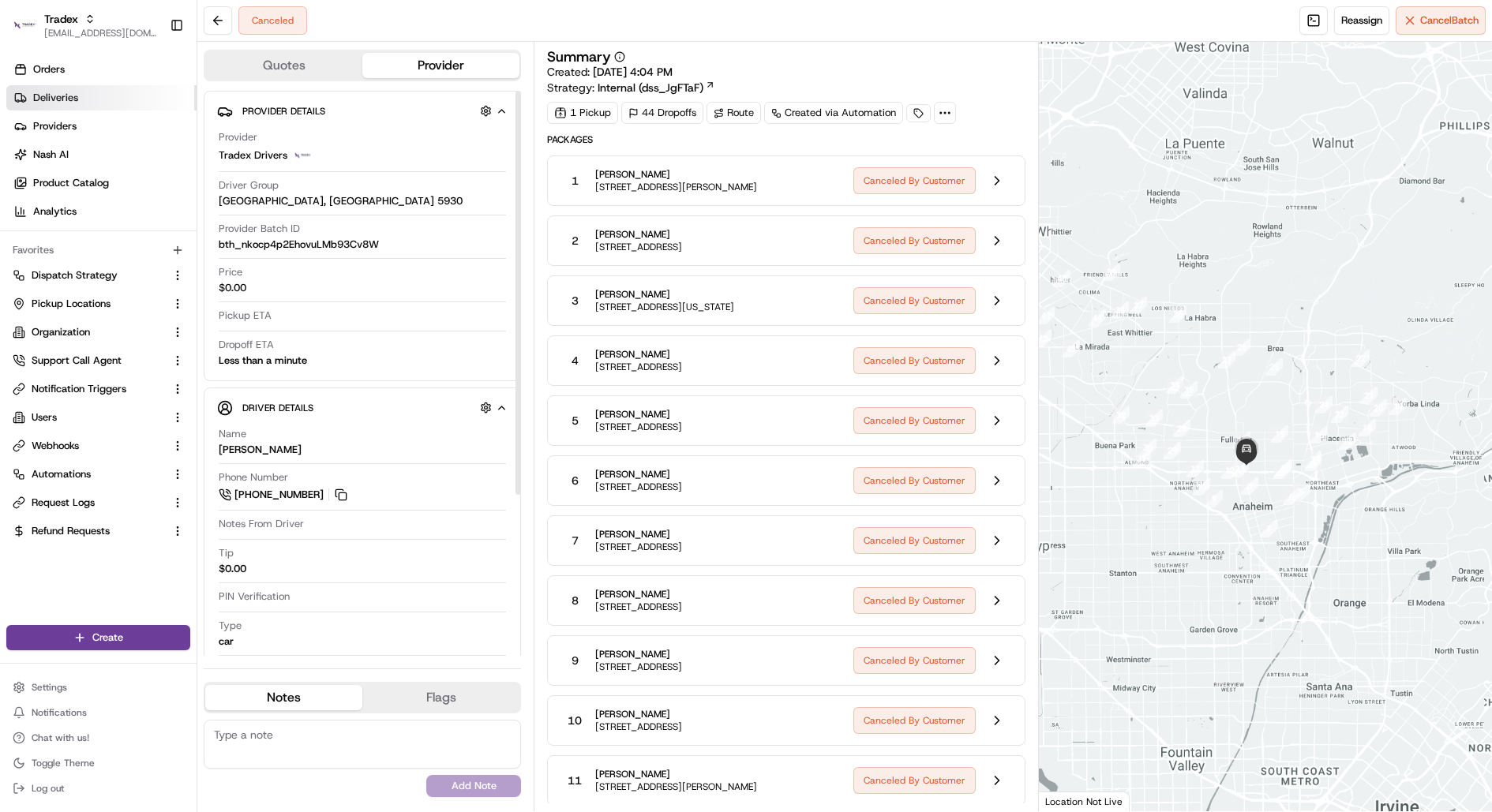
click at [98, 94] on link "Deliveries" at bounding box center [101, 98] width 190 height 25
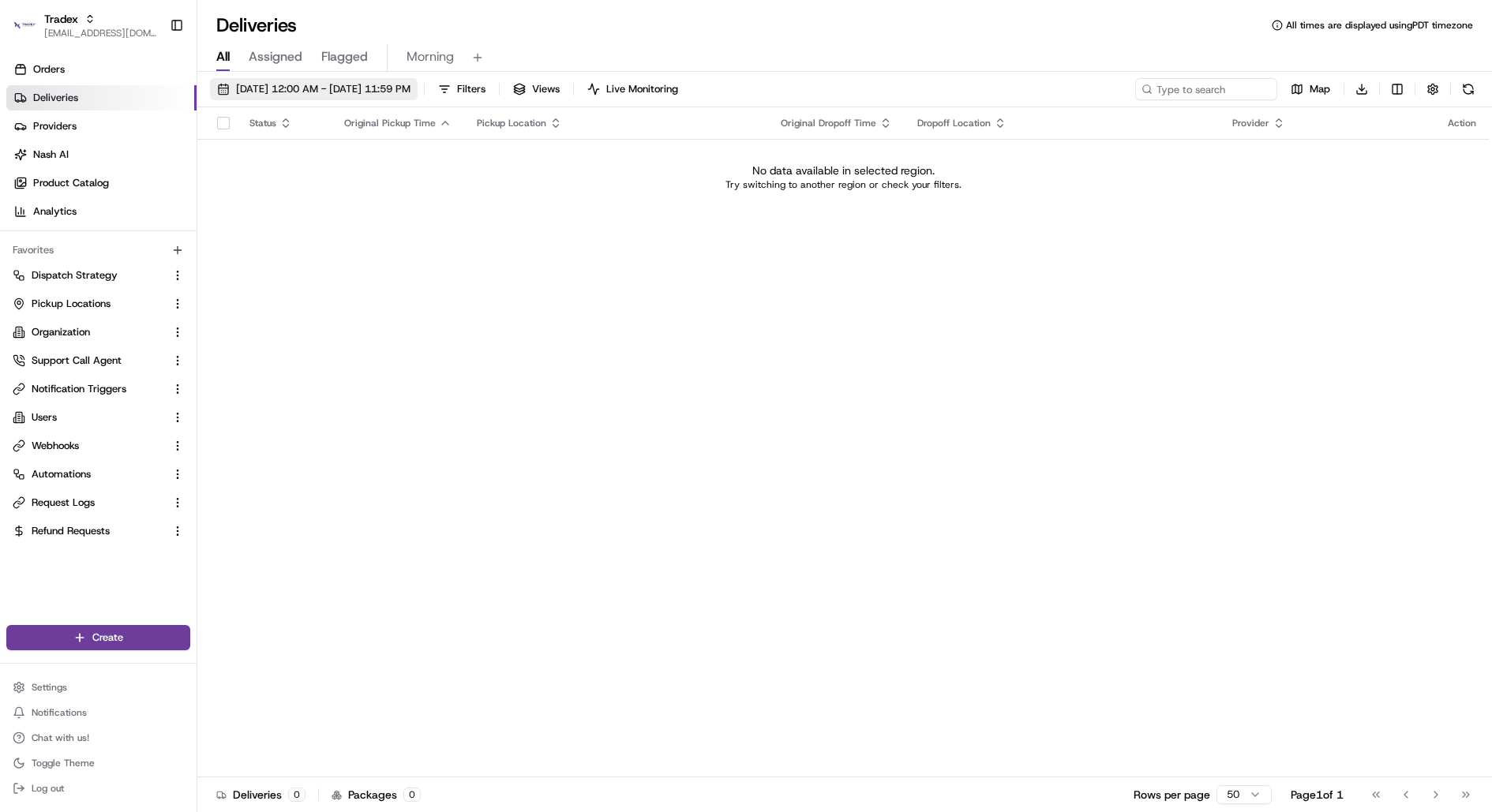
click at [270, 91] on span "08/22/2025 12:00 AM - 08/22/2025 11:59 PM" at bounding box center [324, 89] width 174 height 14
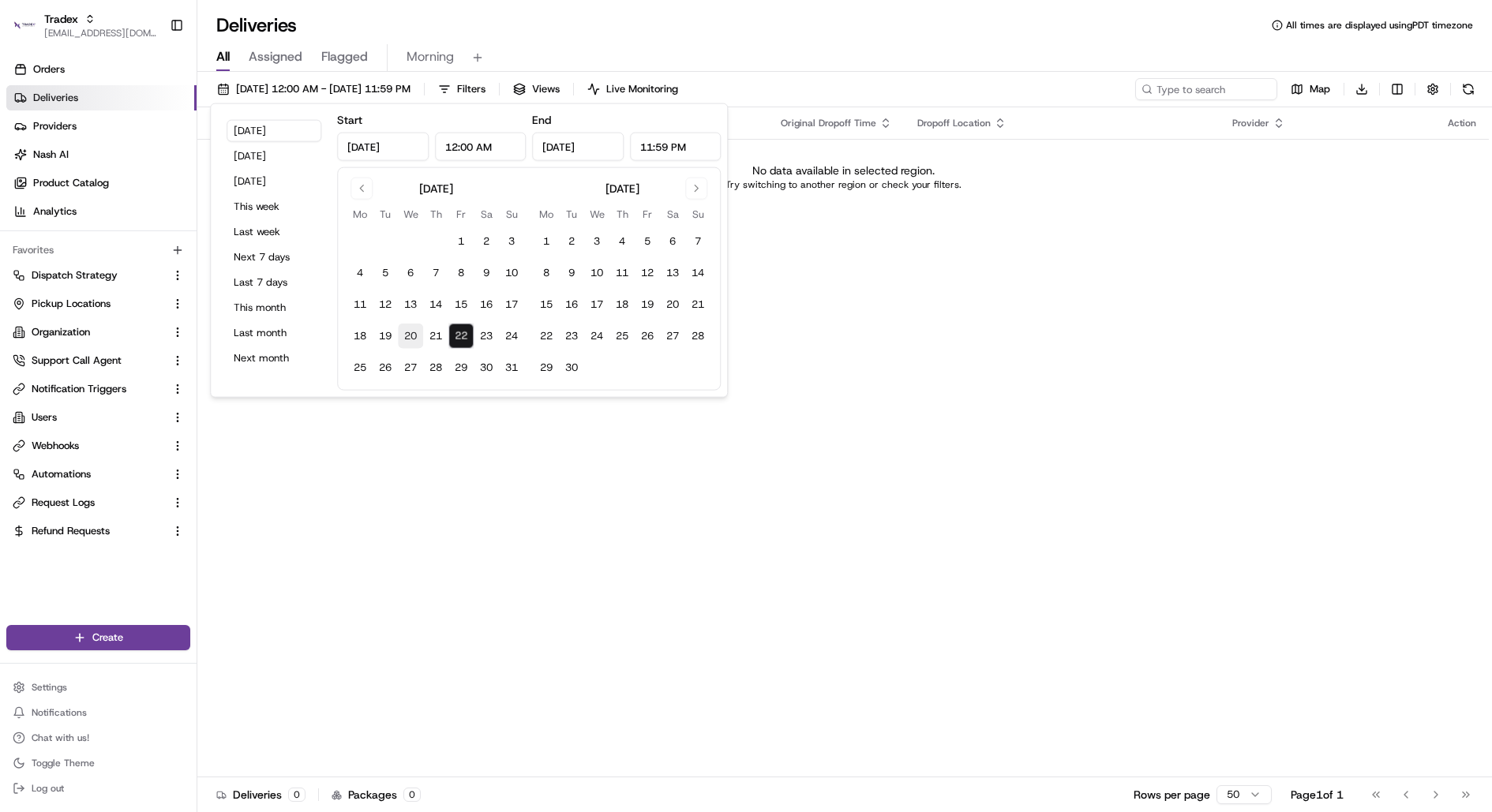
click at [416, 338] on button "20" at bounding box center [410, 336] width 25 height 25
type input "Aug 20, 2025"
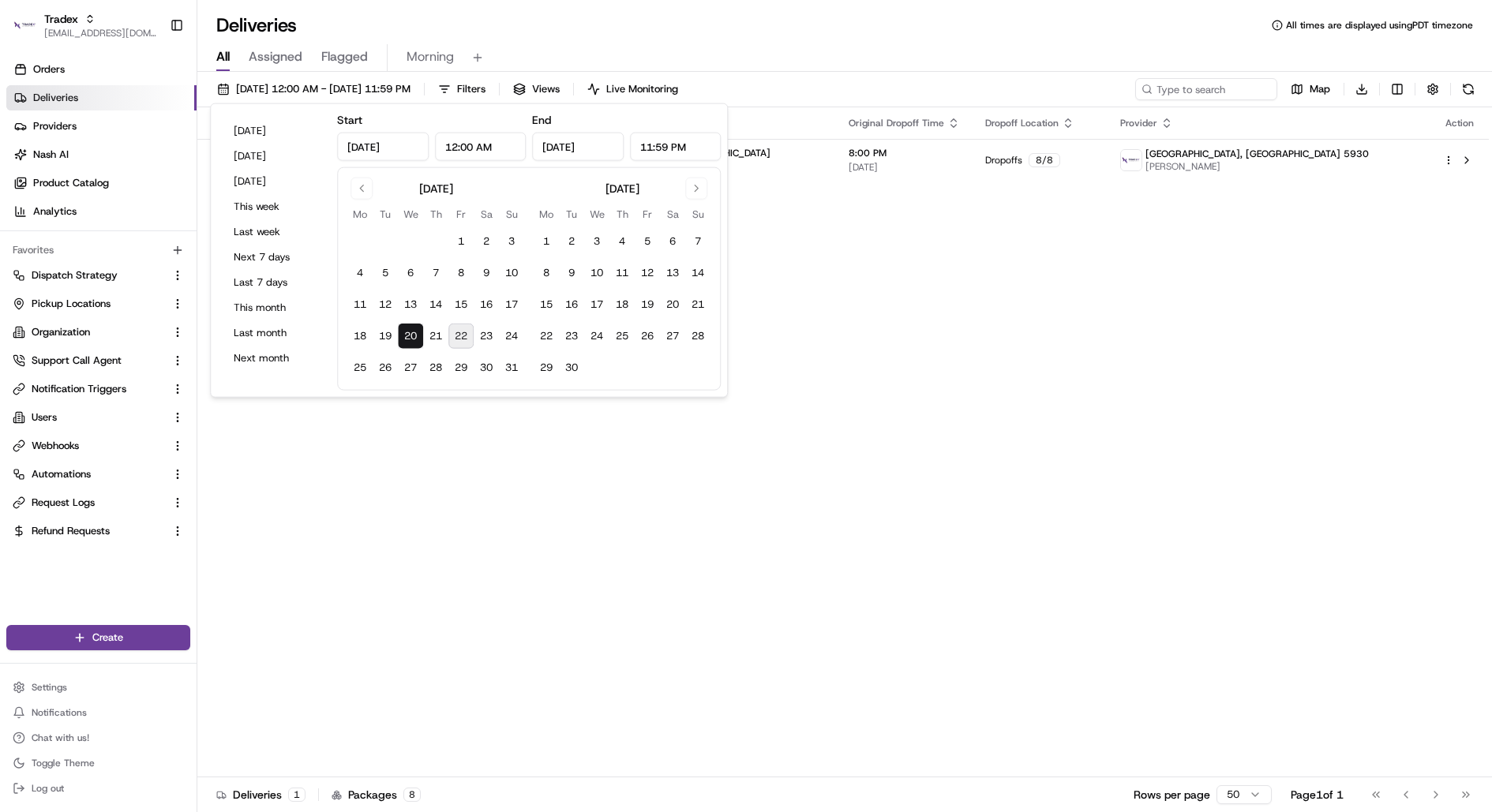
click at [457, 338] on button "22" at bounding box center [461, 336] width 25 height 25
type input "Aug 22, 2025"
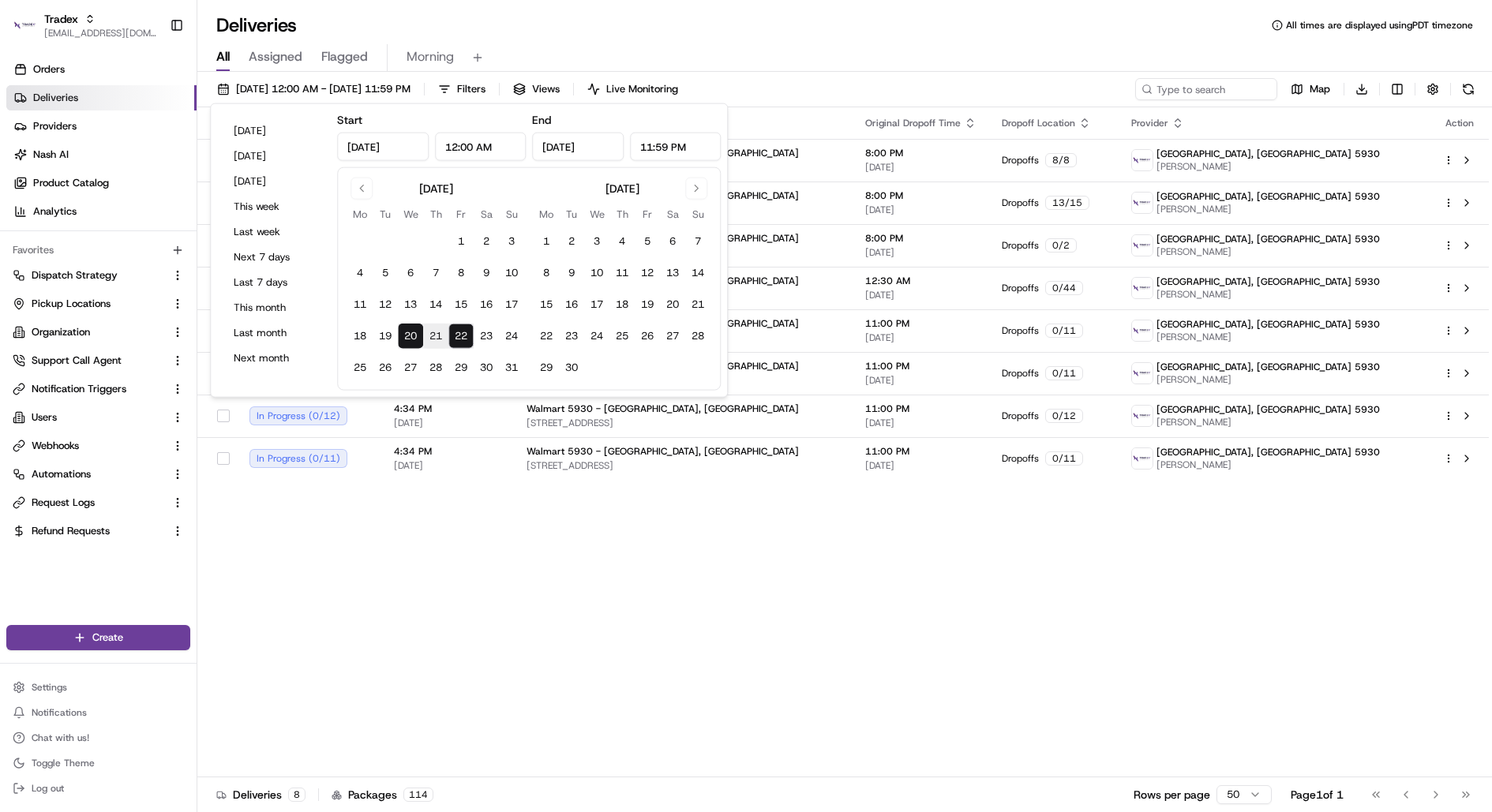
click at [863, 76] on div "08/20/2025 12:00 AM - 08/22/2025 11:59 PM Filters Views Live Monitoring Map Dow…" at bounding box center [845, 444] width 1294 height 744
